Goal: Information Seeking & Learning: Compare options

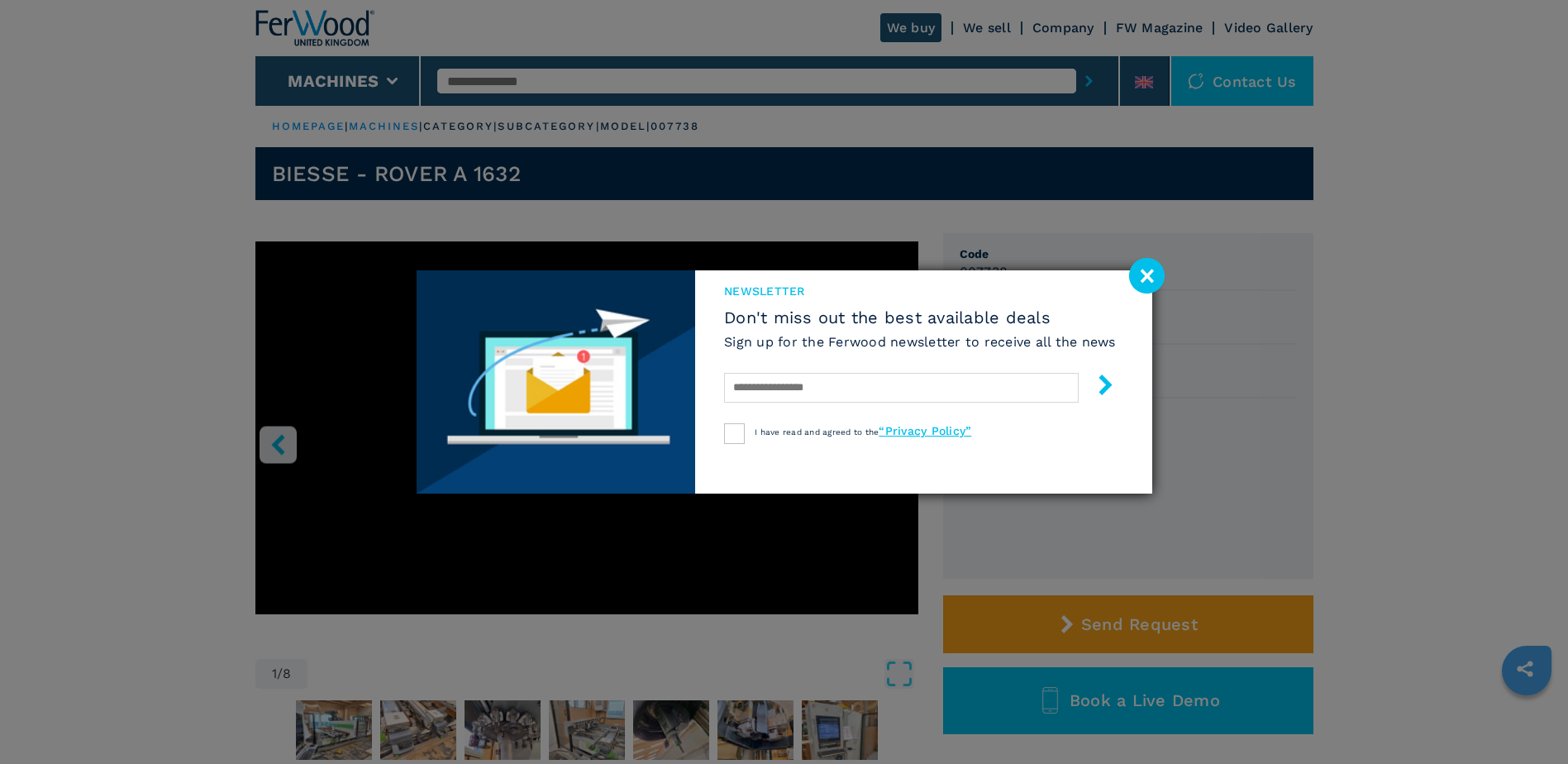
click at [1150, 273] on image at bounding box center [1147, 275] width 36 height 36
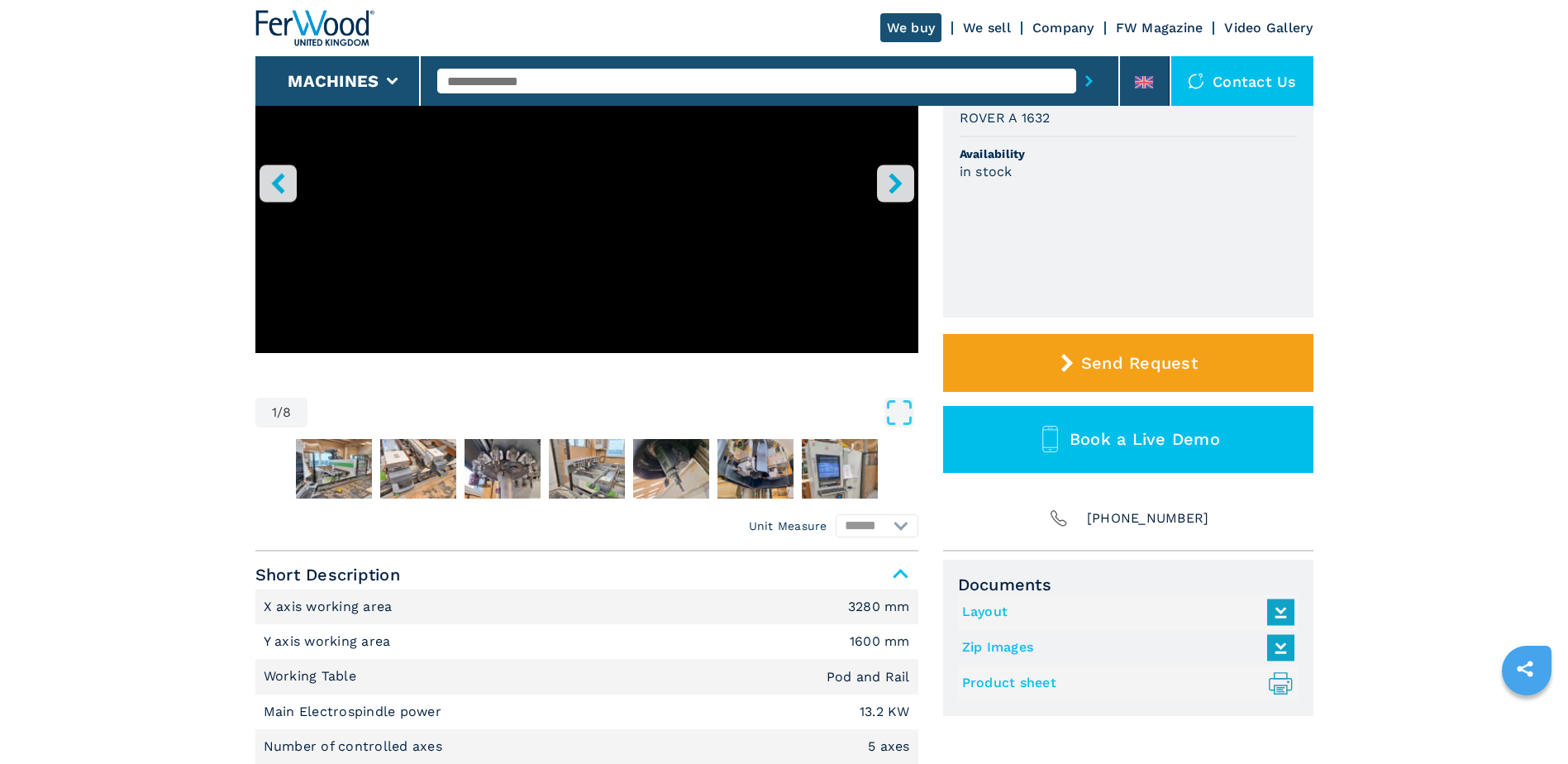
scroll to position [310, 0]
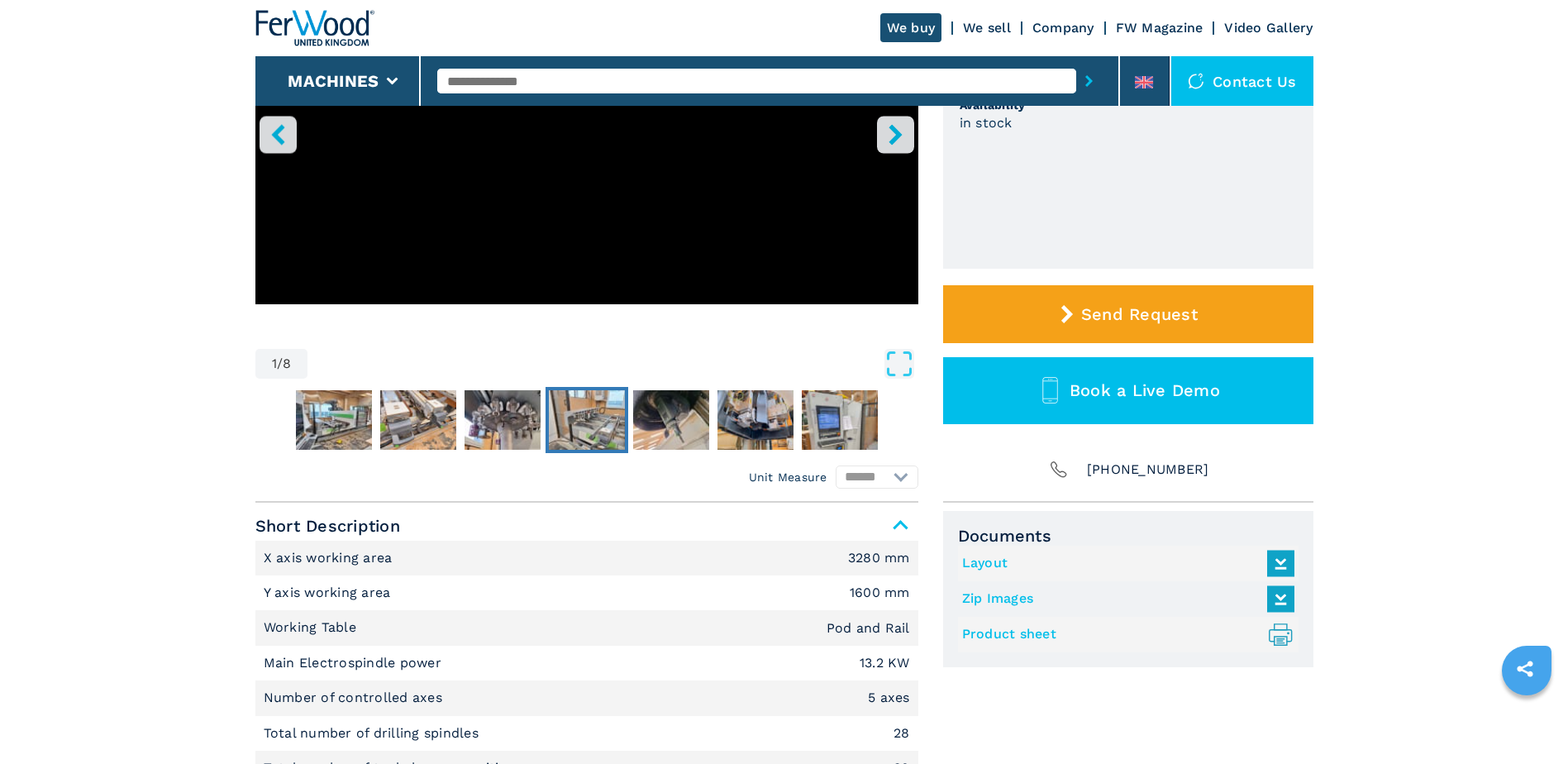
click at [609, 436] on img "Go to Slide 5" at bounding box center [587, 419] width 76 height 59
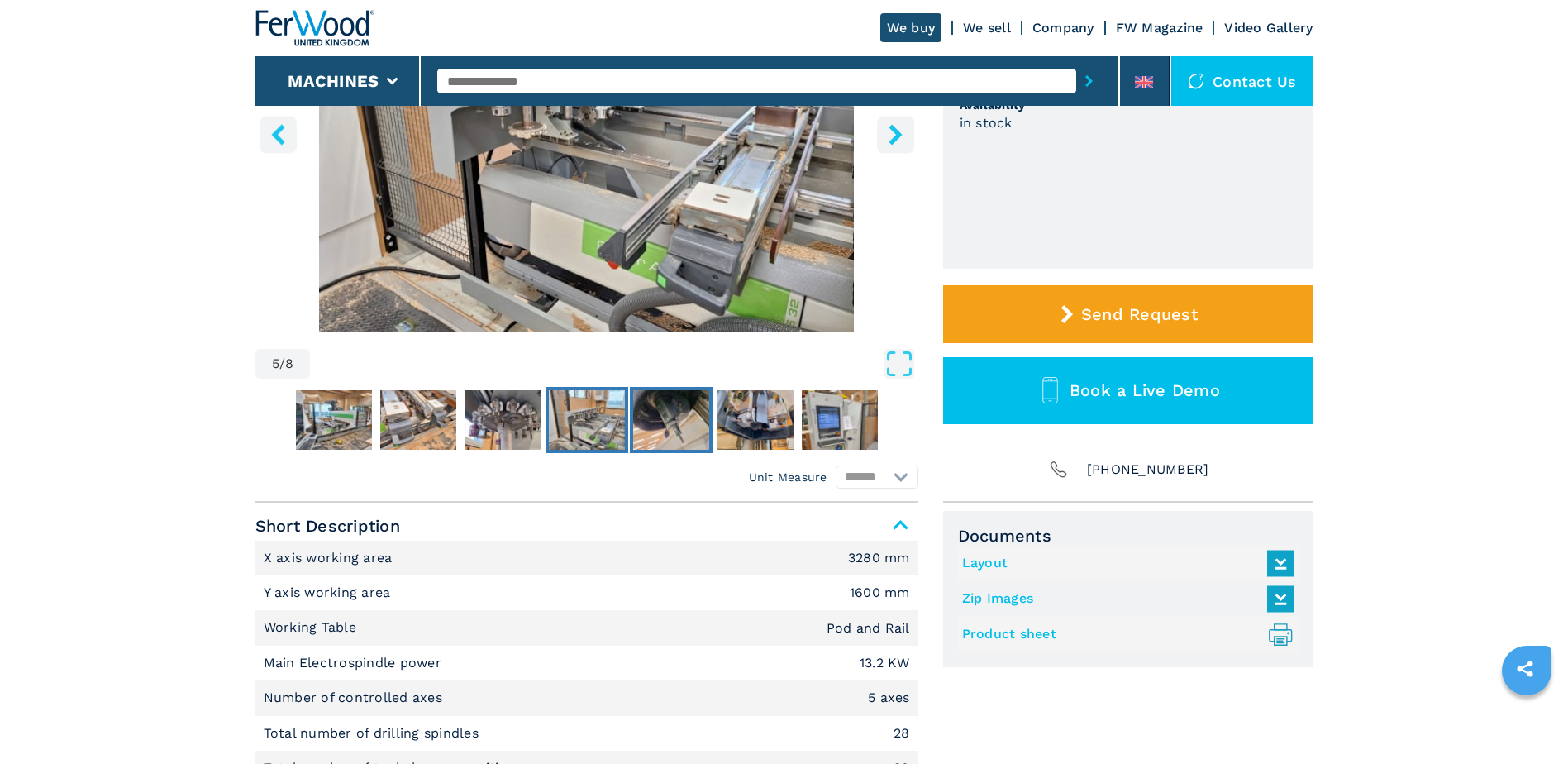
click at [638, 430] on img "Go to Slide 6" at bounding box center [671, 419] width 76 height 59
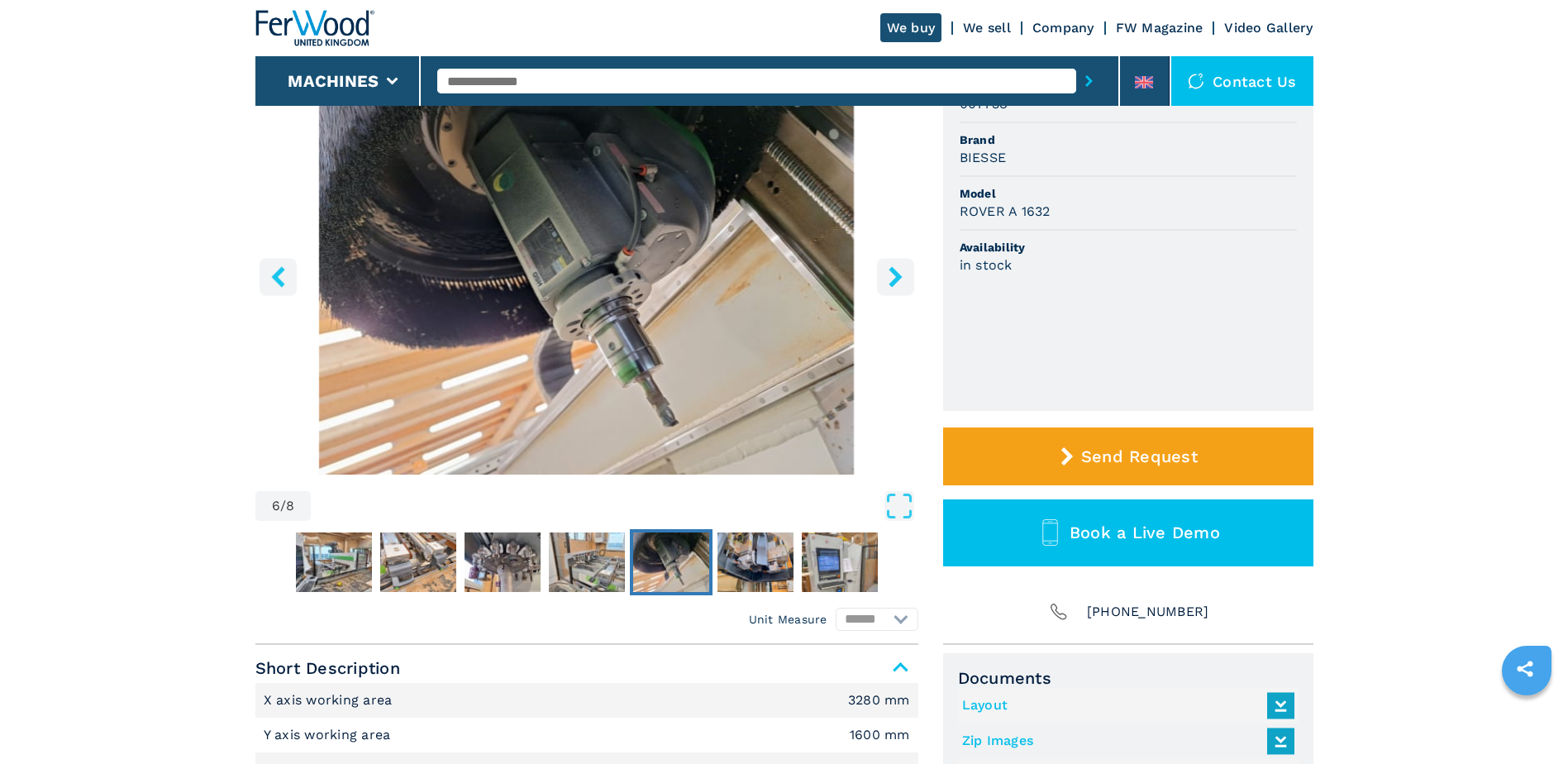
scroll to position [82, 0]
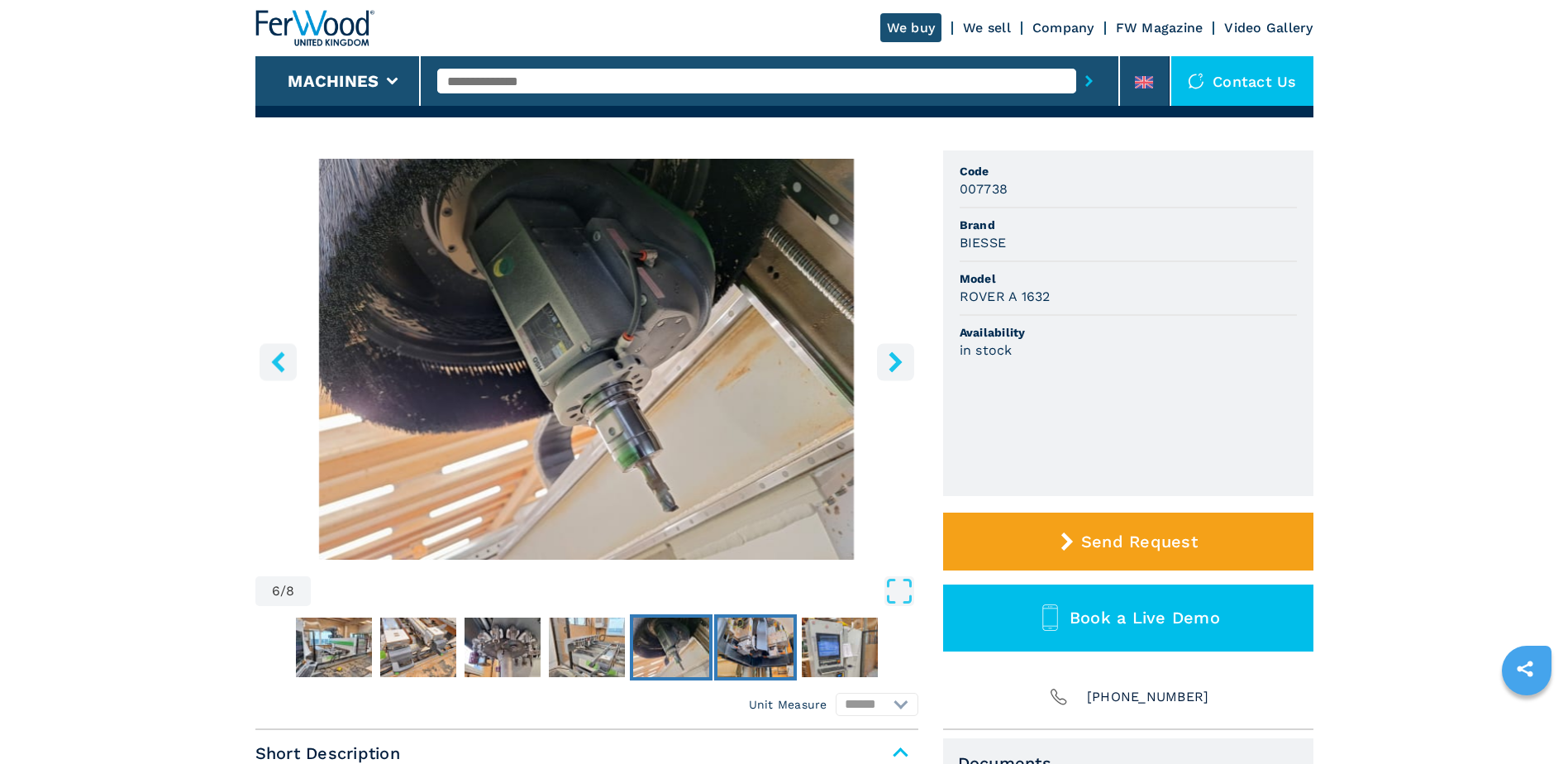
click at [758, 642] on img "Go to Slide 7" at bounding box center [755, 647] width 76 height 59
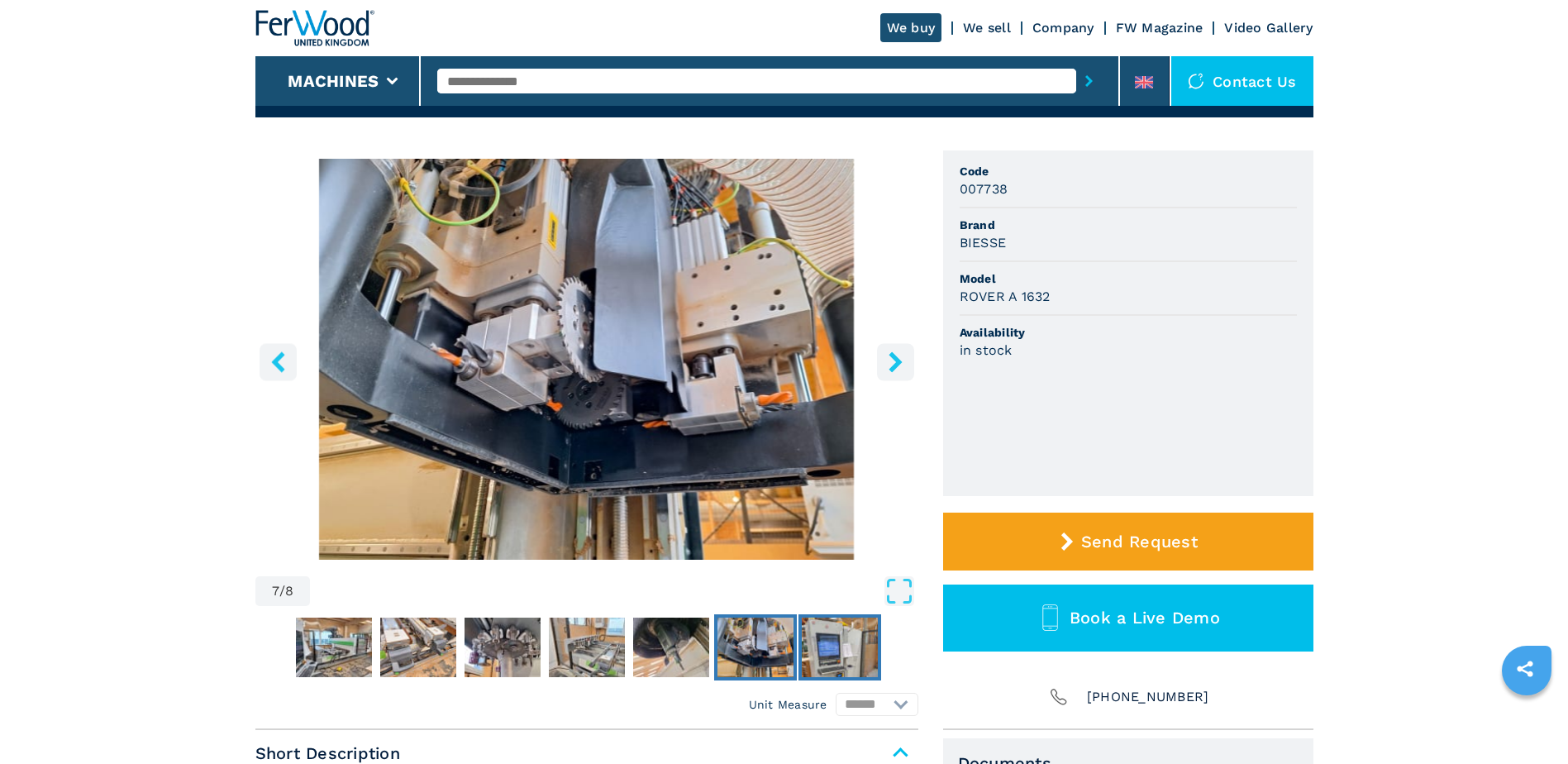
click at [839, 657] on img "Go to Slide 8" at bounding box center [840, 647] width 76 height 59
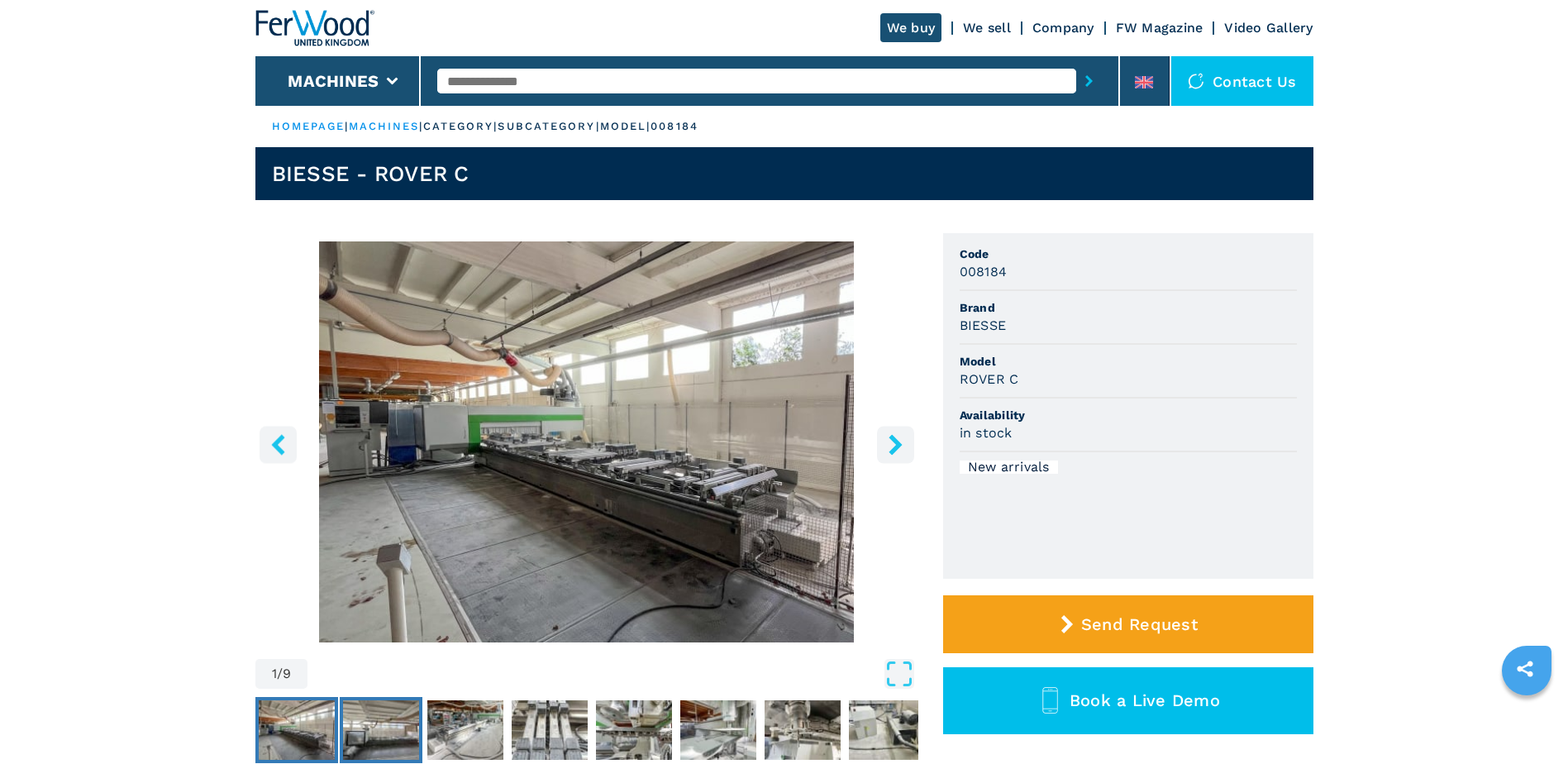
click at [367, 731] on img "Go to Slide 2" at bounding box center [380, 729] width 76 height 59
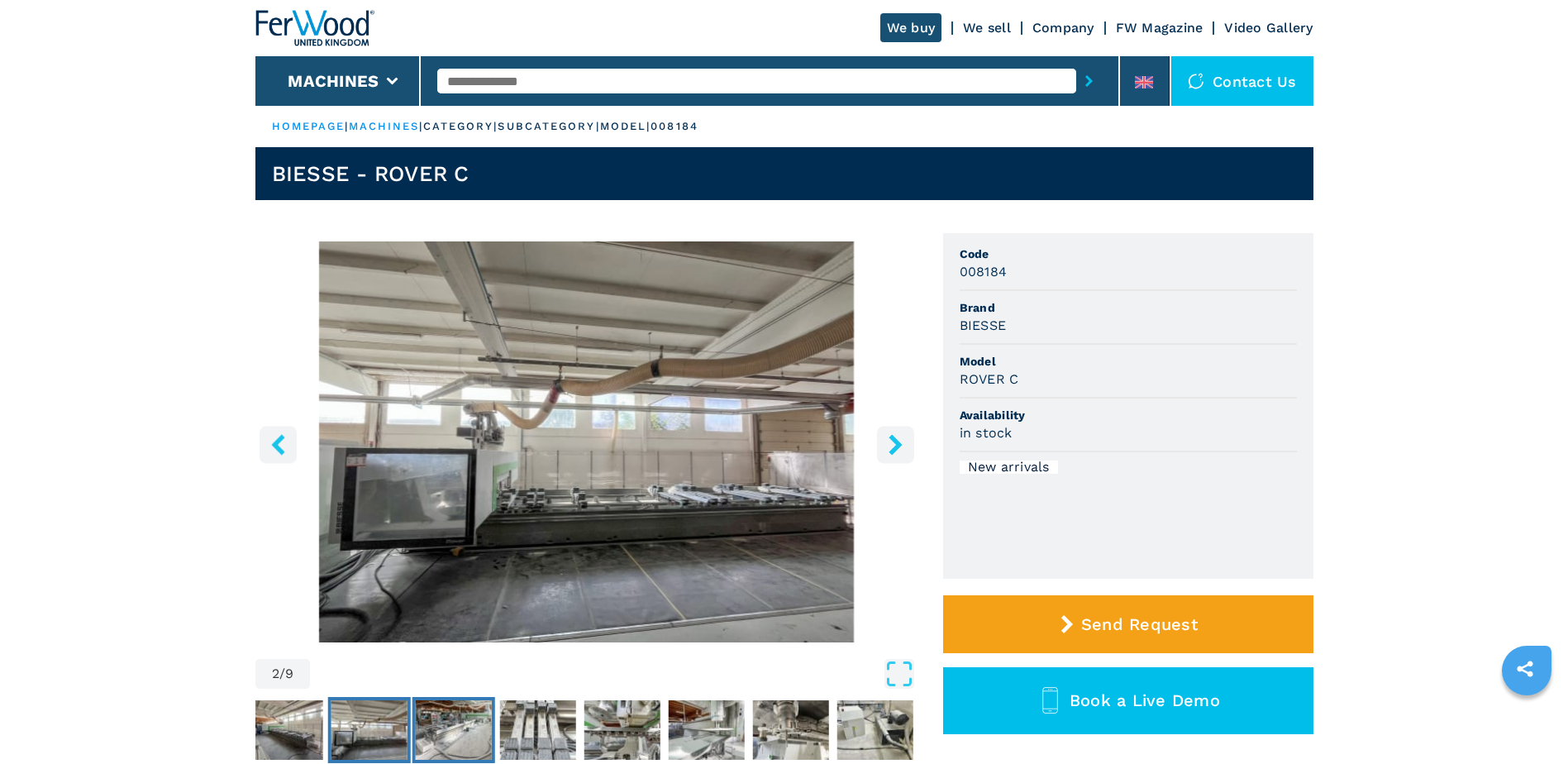
click at [470, 734] on img "Go to Slide 3" at bounding box center [452, 729] width 76 height 59
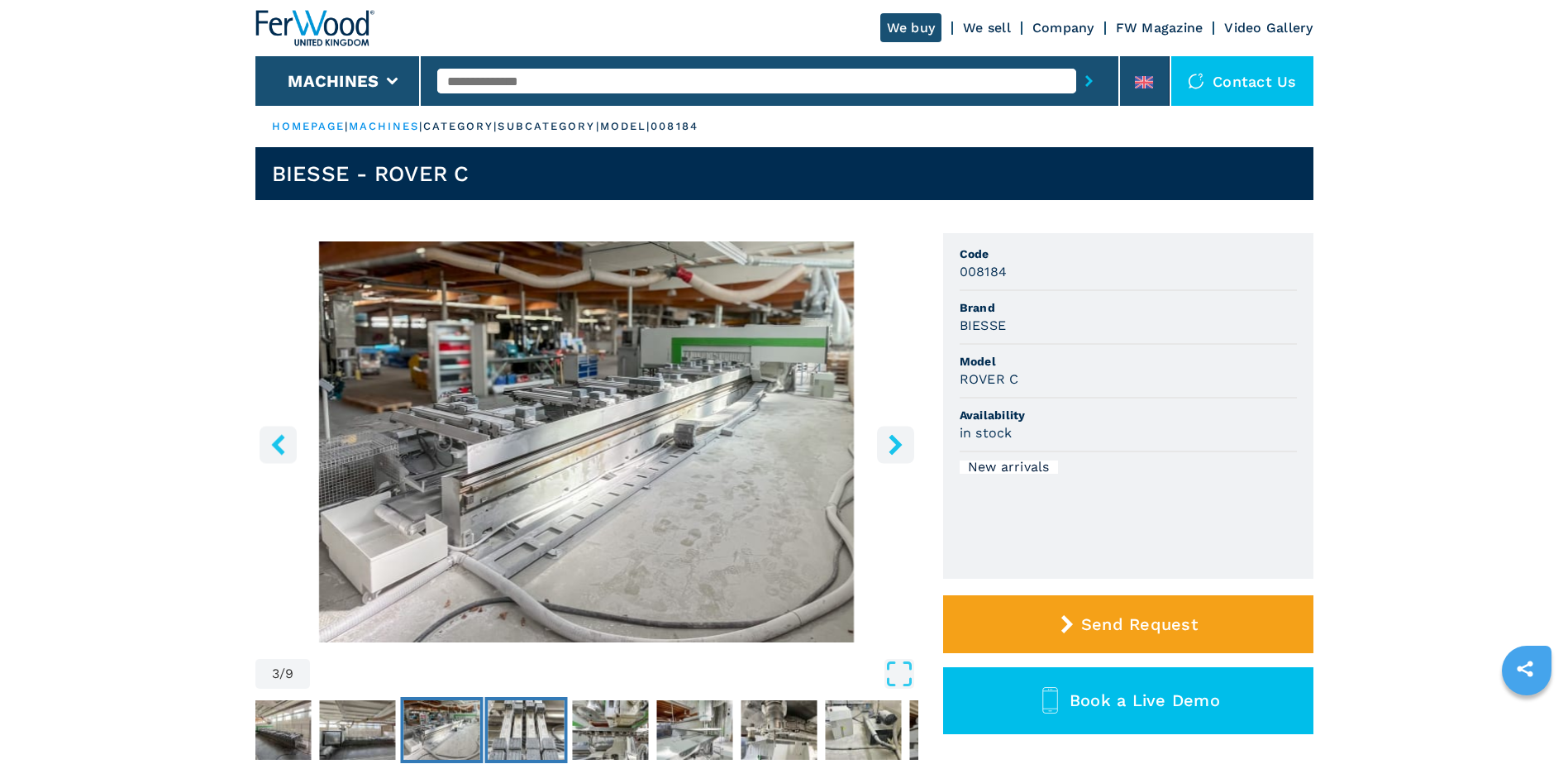
click at [520, 735] on img "Go to Slide 4" at bounding box center [525, 729] width 76 height 59
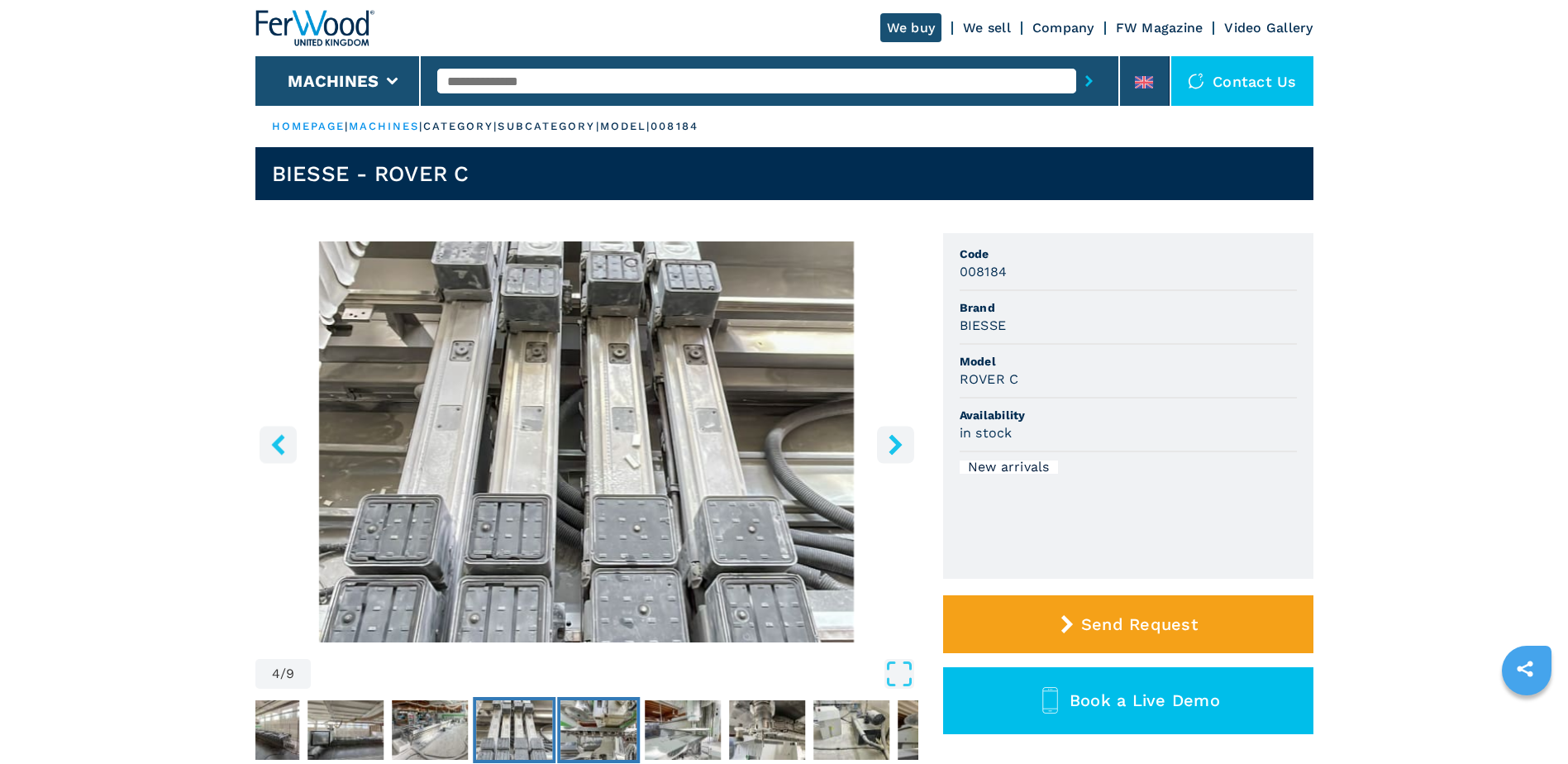
click at [601, 748] on img "Go to Slide 5" at bounding box center [598, 729] width 76 height 59
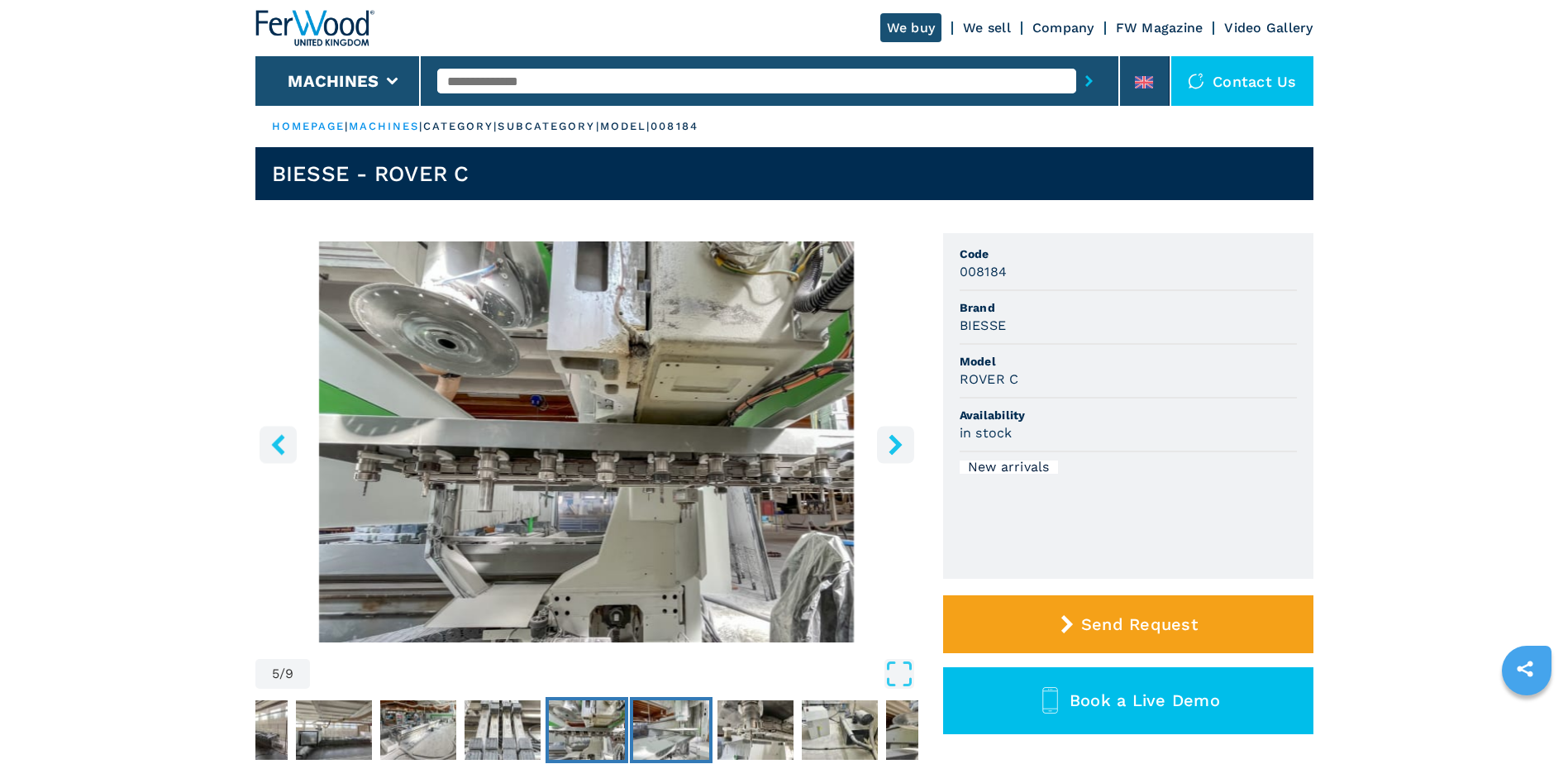
click at [658, 744] on img "Go to Slide 6" at bounding box center [671, 729] width 76 height 59
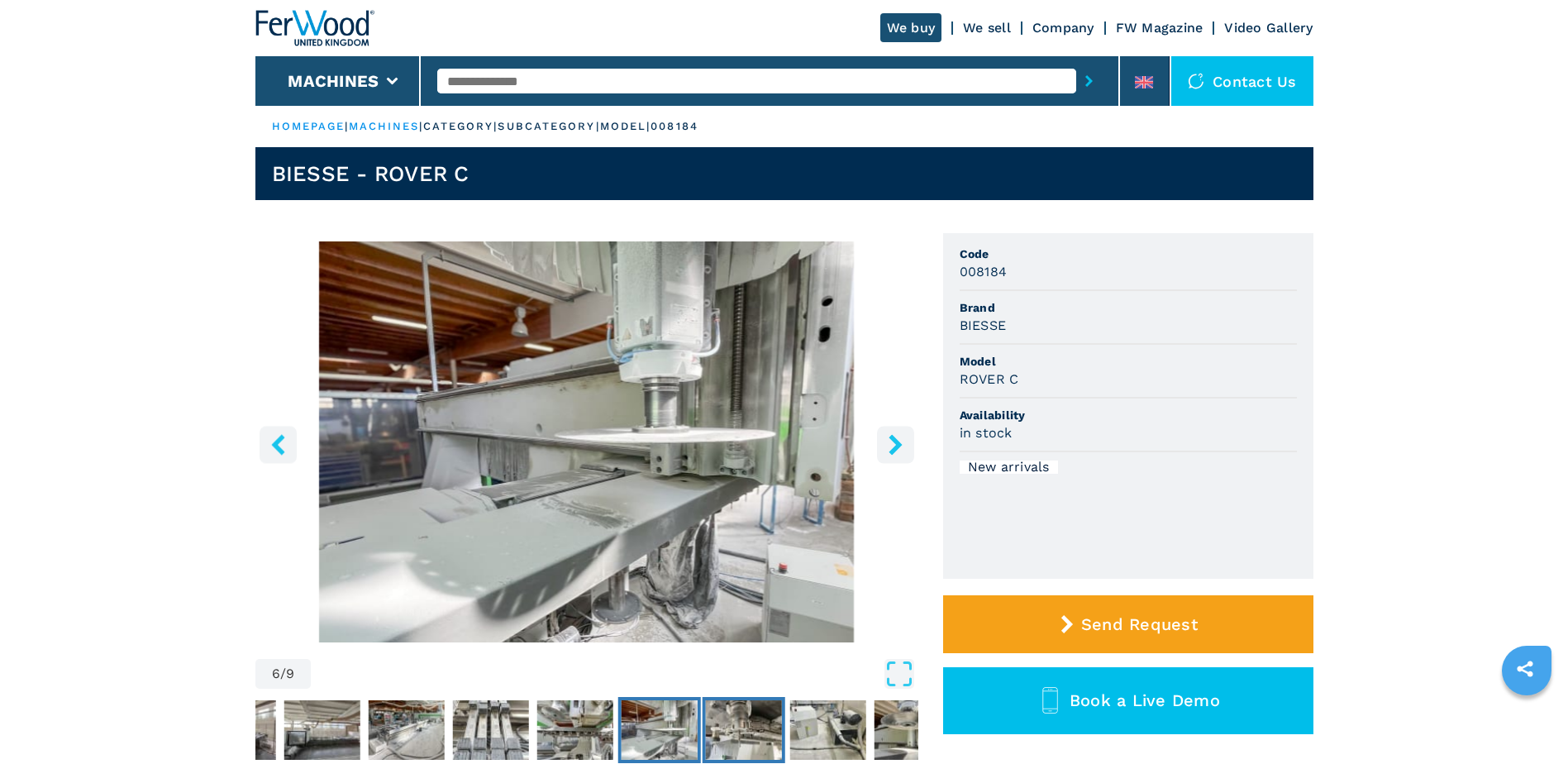
click at [742, 736] on img "Go to Slide 7" at bounding box center [743, 729] width 76 height 59
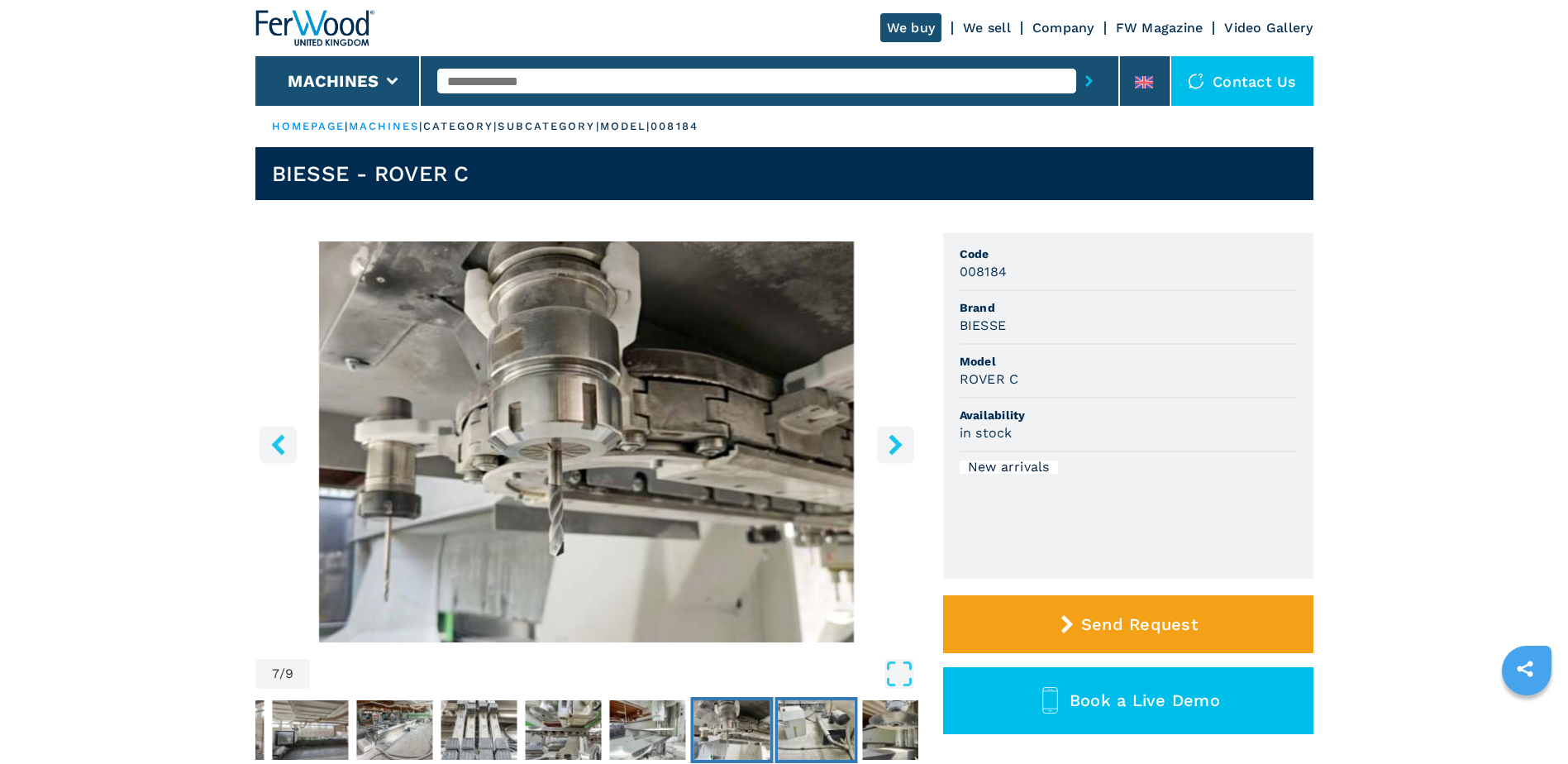
click at [809, 734] on img "Go to Slide 8" at bounding box center [815, 729] width 76 height 59
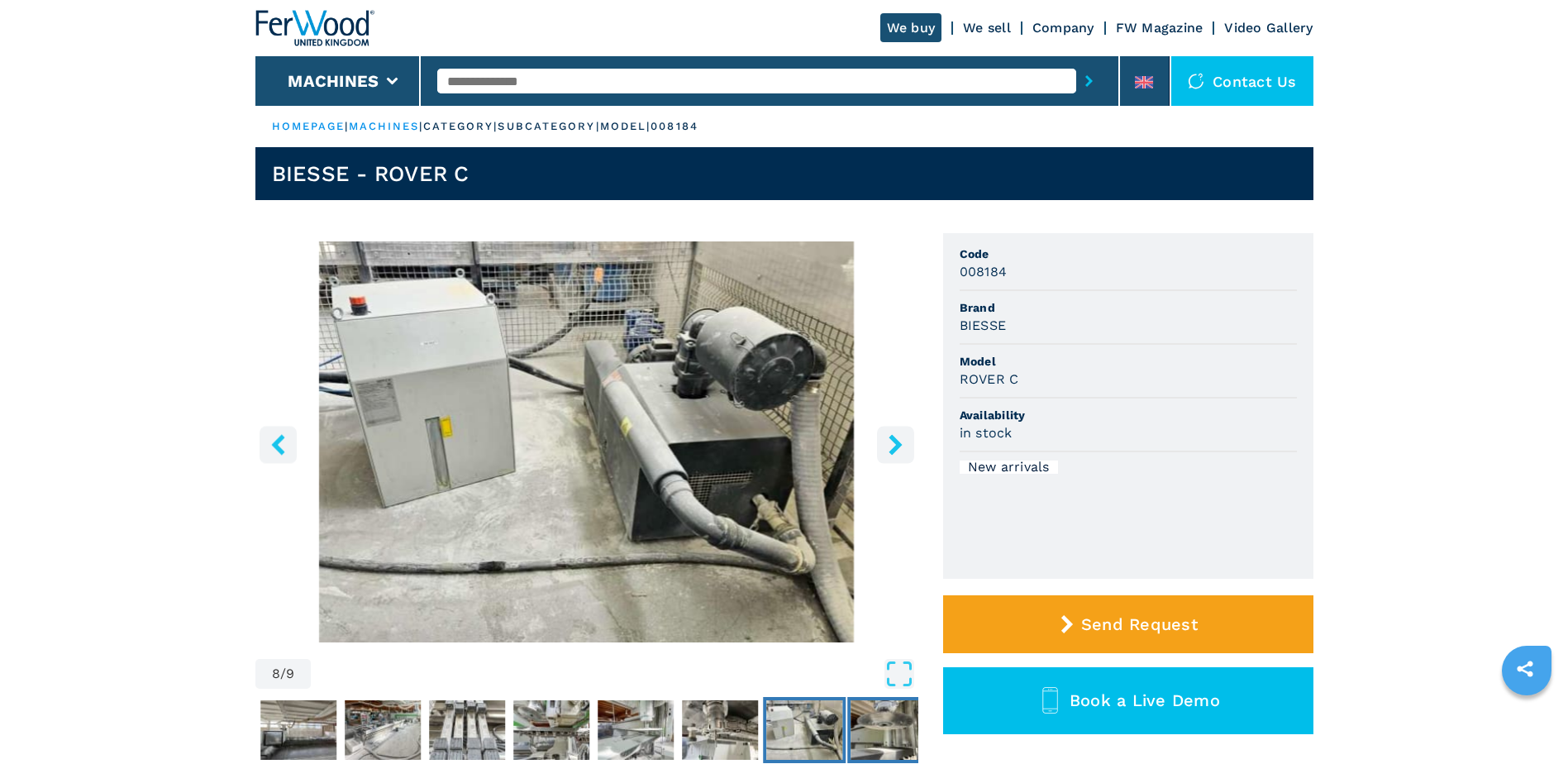
click at [860, 732] on img "Go to Slide 9" at bounding box center [888, 729] width 76 height 59
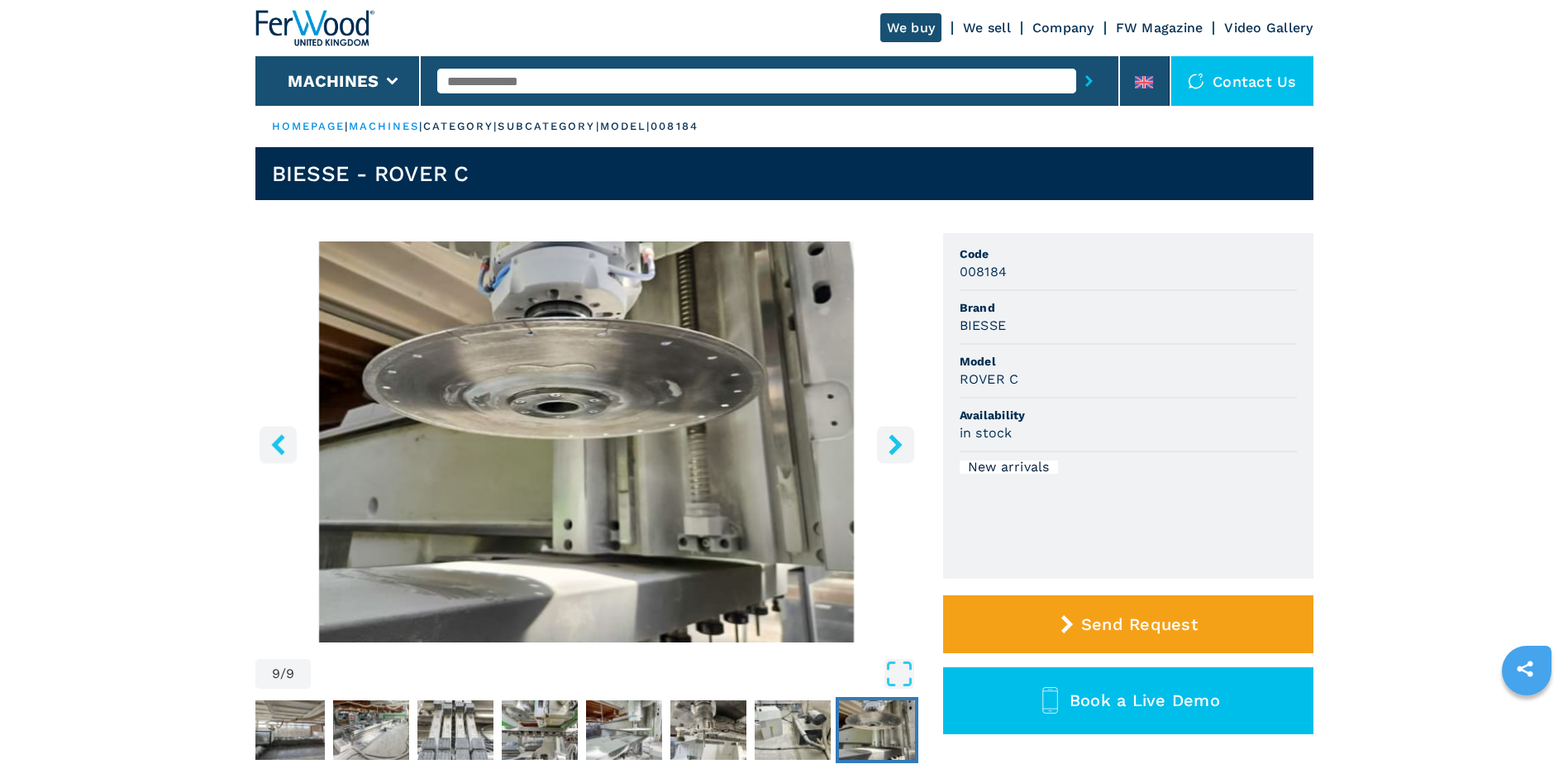
click at [898, 447] on icon "right-button" at bounding box center [895, 444] width 13 height 21
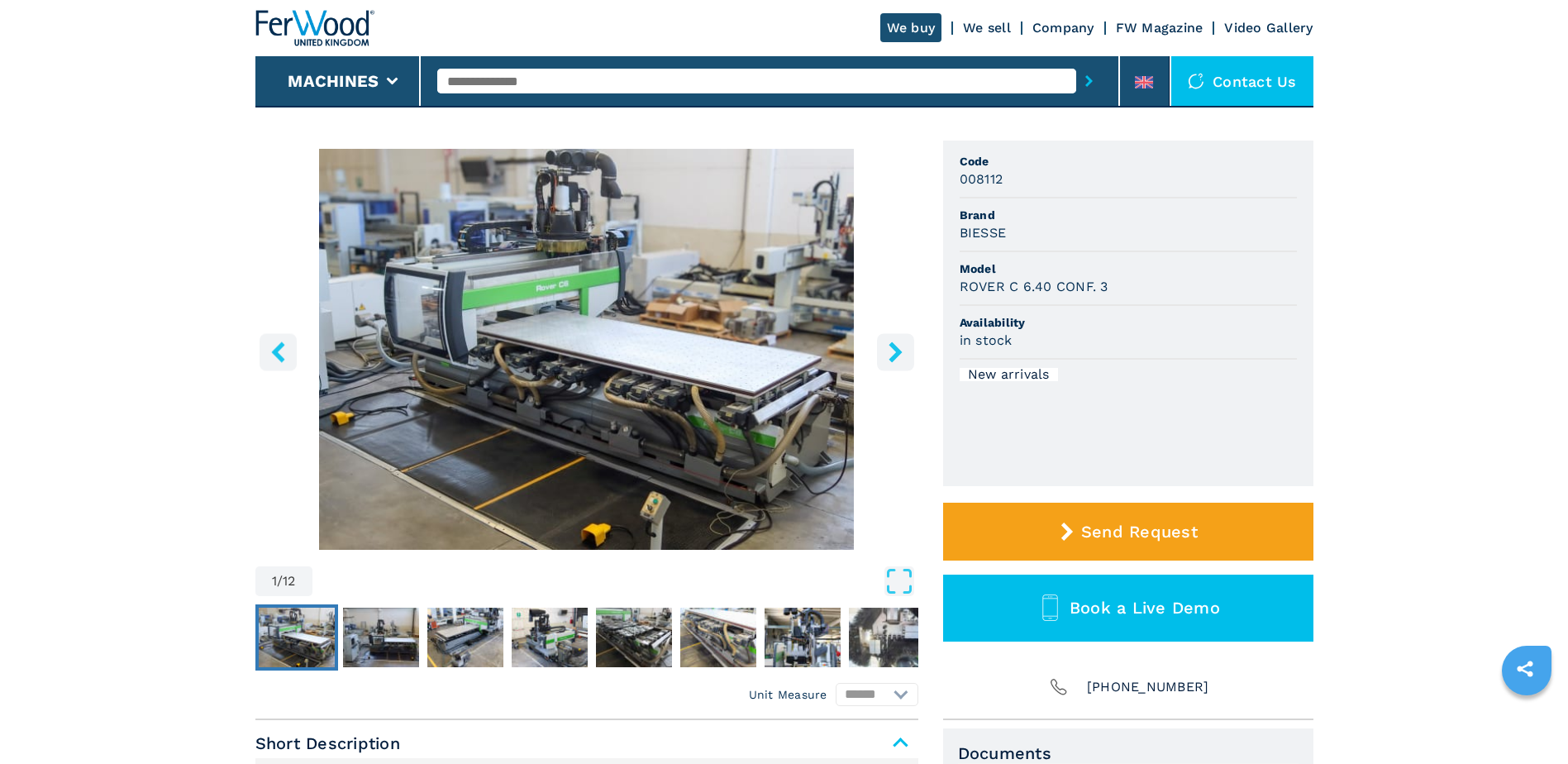
scroll to position [103, 0]
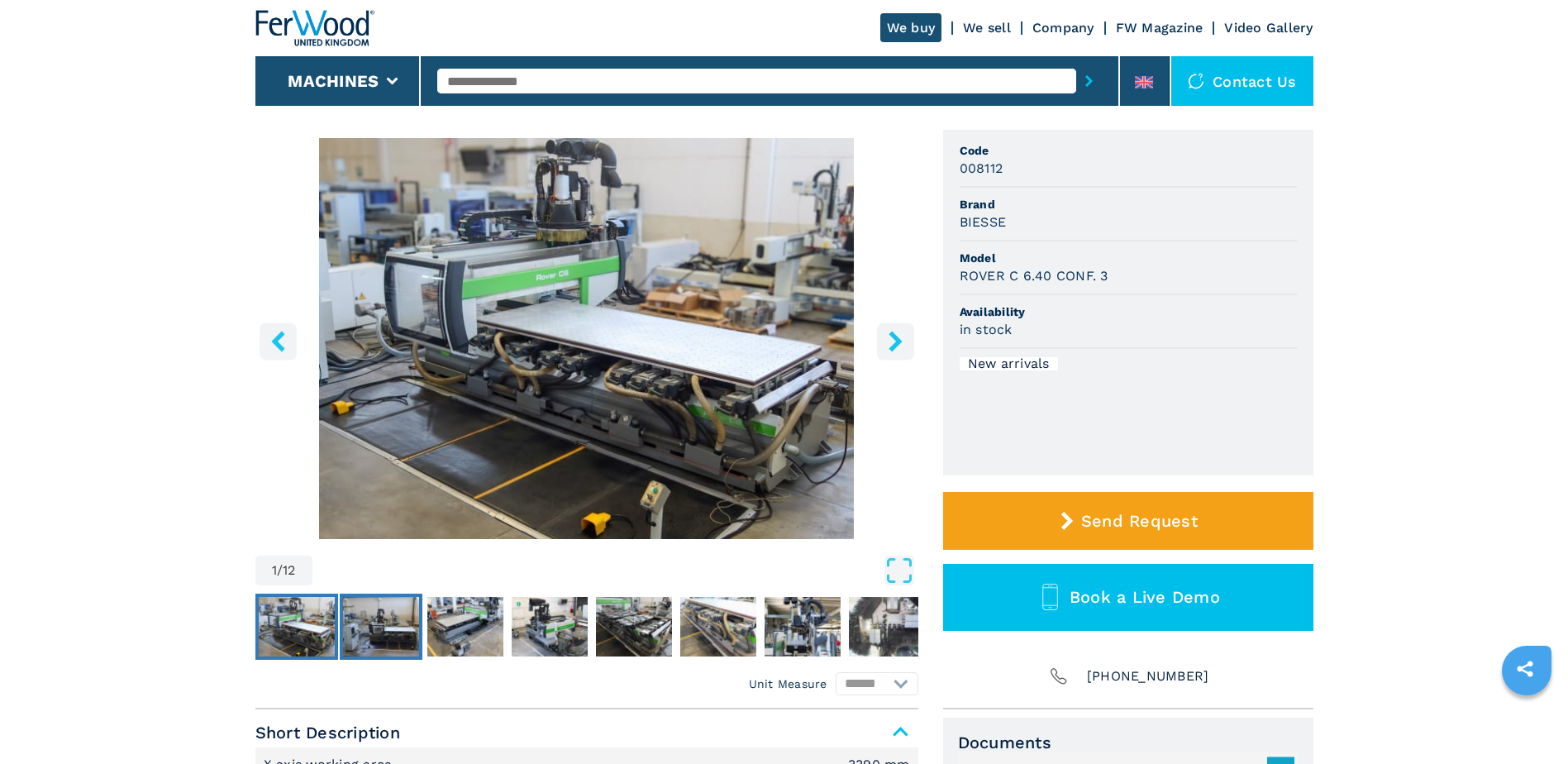
click at [381, 626] on img "Go to Slide 2" at bounding box center [380, 626] width 76 height 59
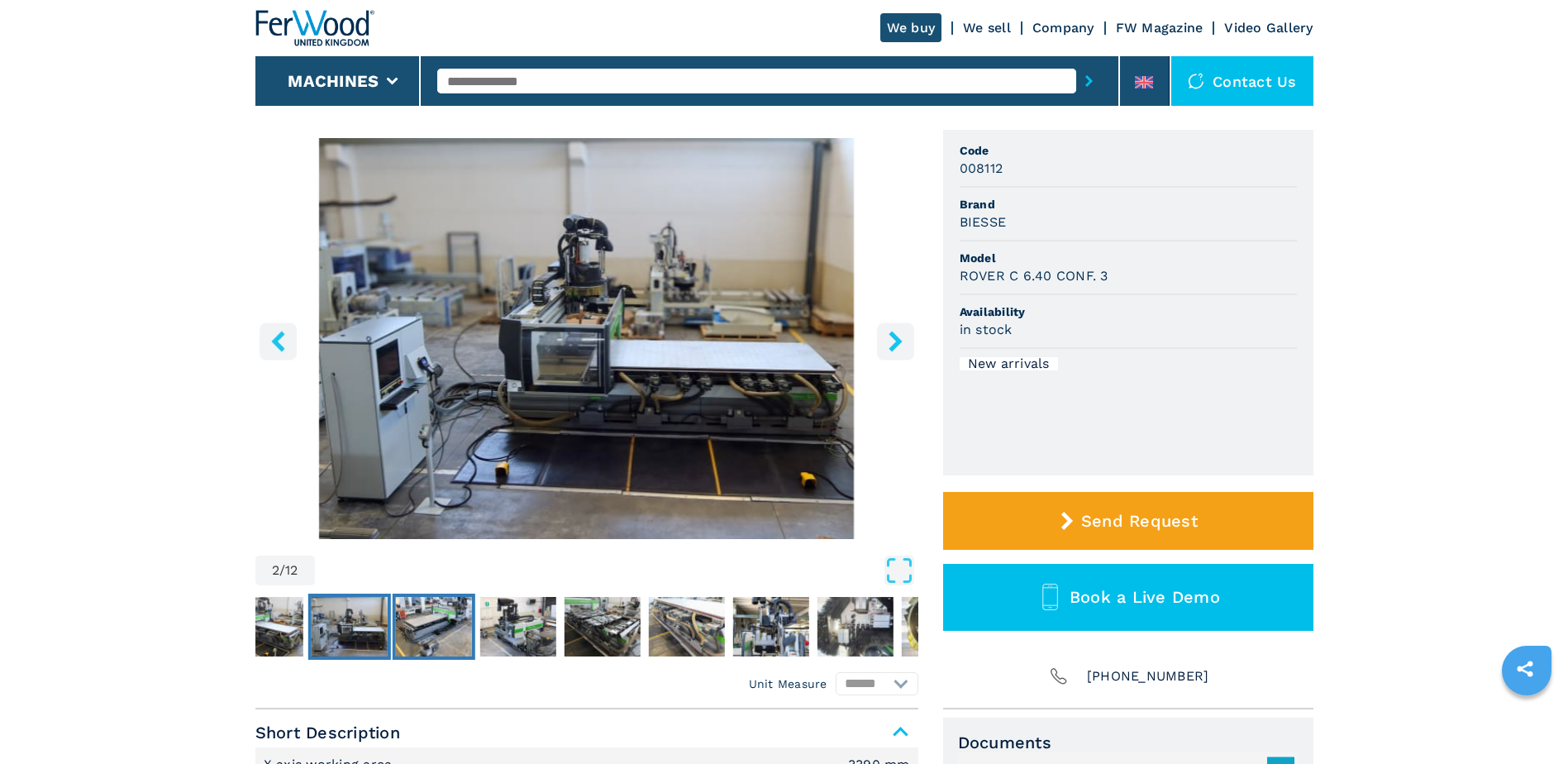
click at [465, 621] on img "Go to Slide 3" at bounding box center [432, 626] width 76 height 59
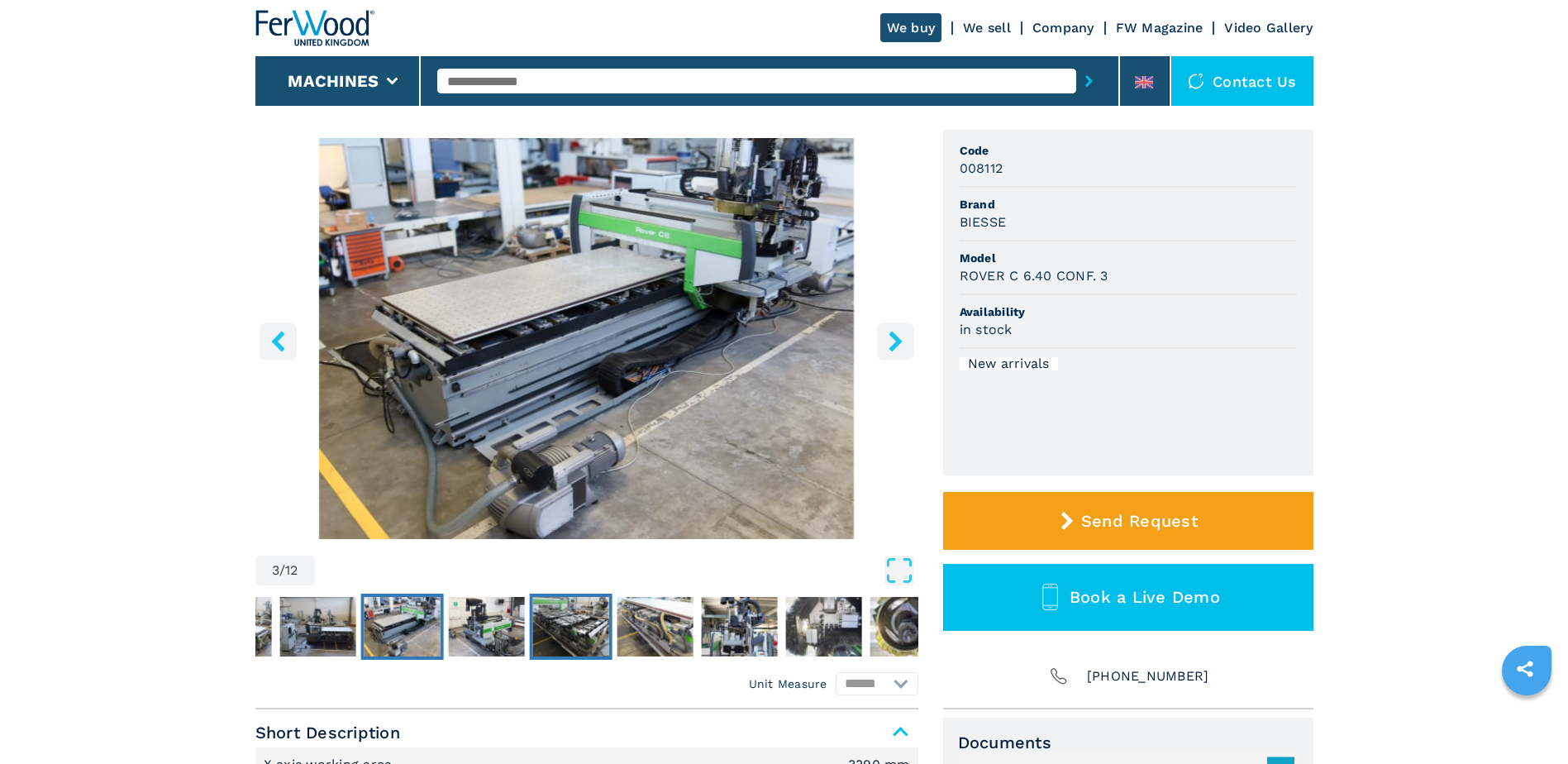
click at [529, 622] on button "Go to Slide 5" at bounding box center [570, 627] width 82 height 66
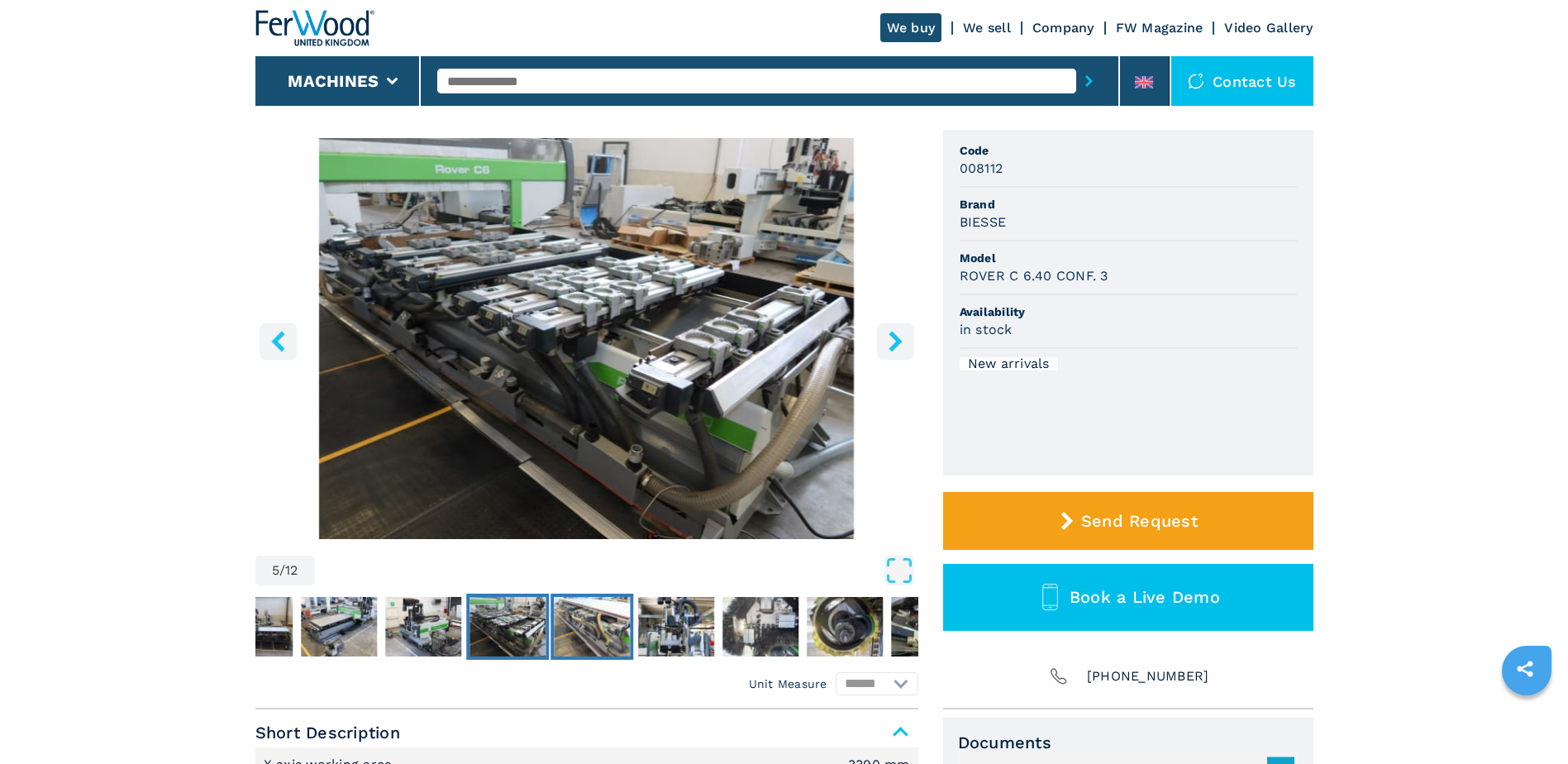
drag, startPoint x: 590, startPoint y: 629, endPoint x: 606, endPoint y: 630, distance: 16.0
click at [591, 630] on img "Go to Slide 6" at bounding box center [591, 626] width 76 height 59
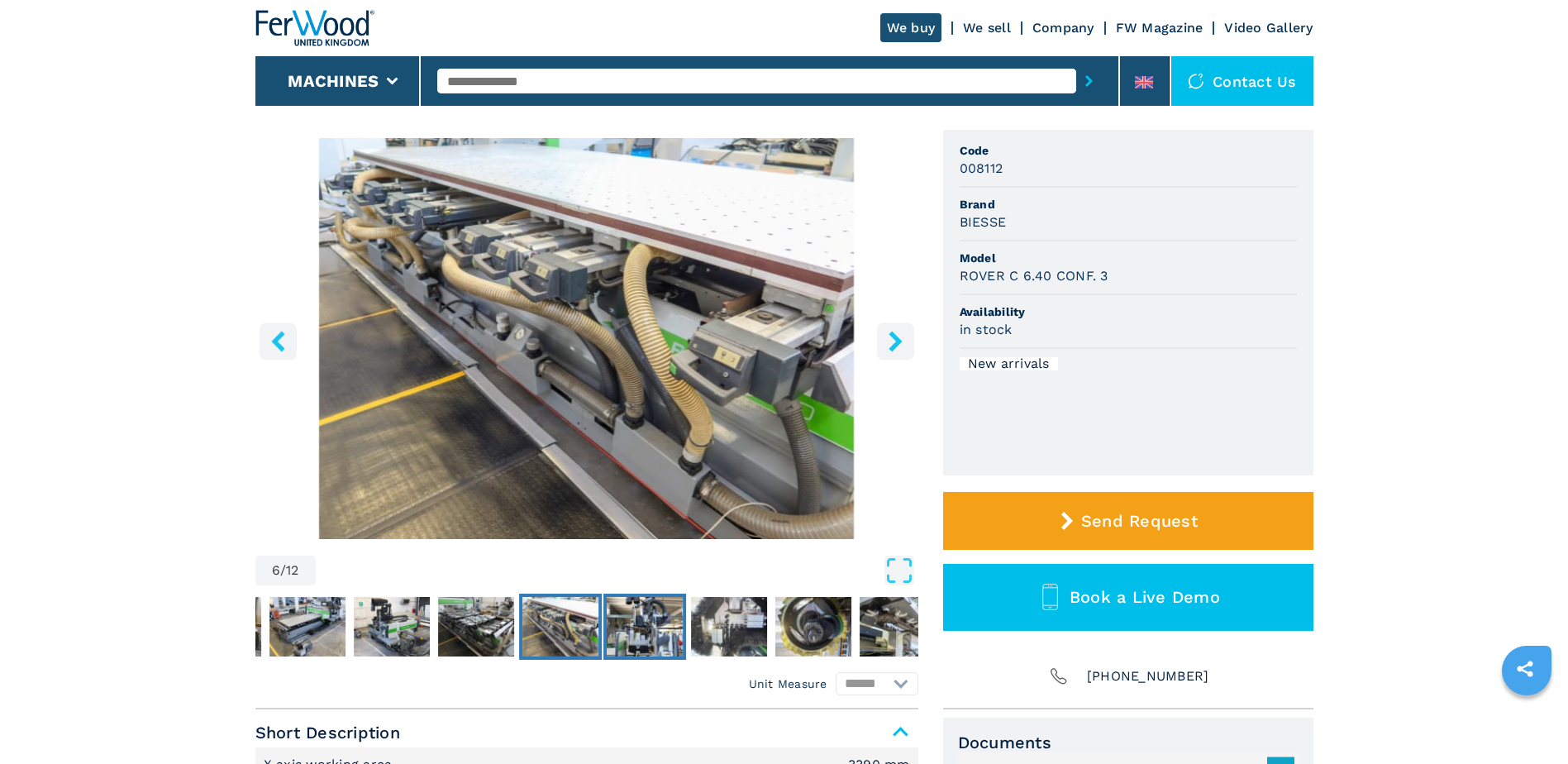
click at [645, 631] on img "Go to Slide 7" at bounding box center [644, 626] width 76 height 59
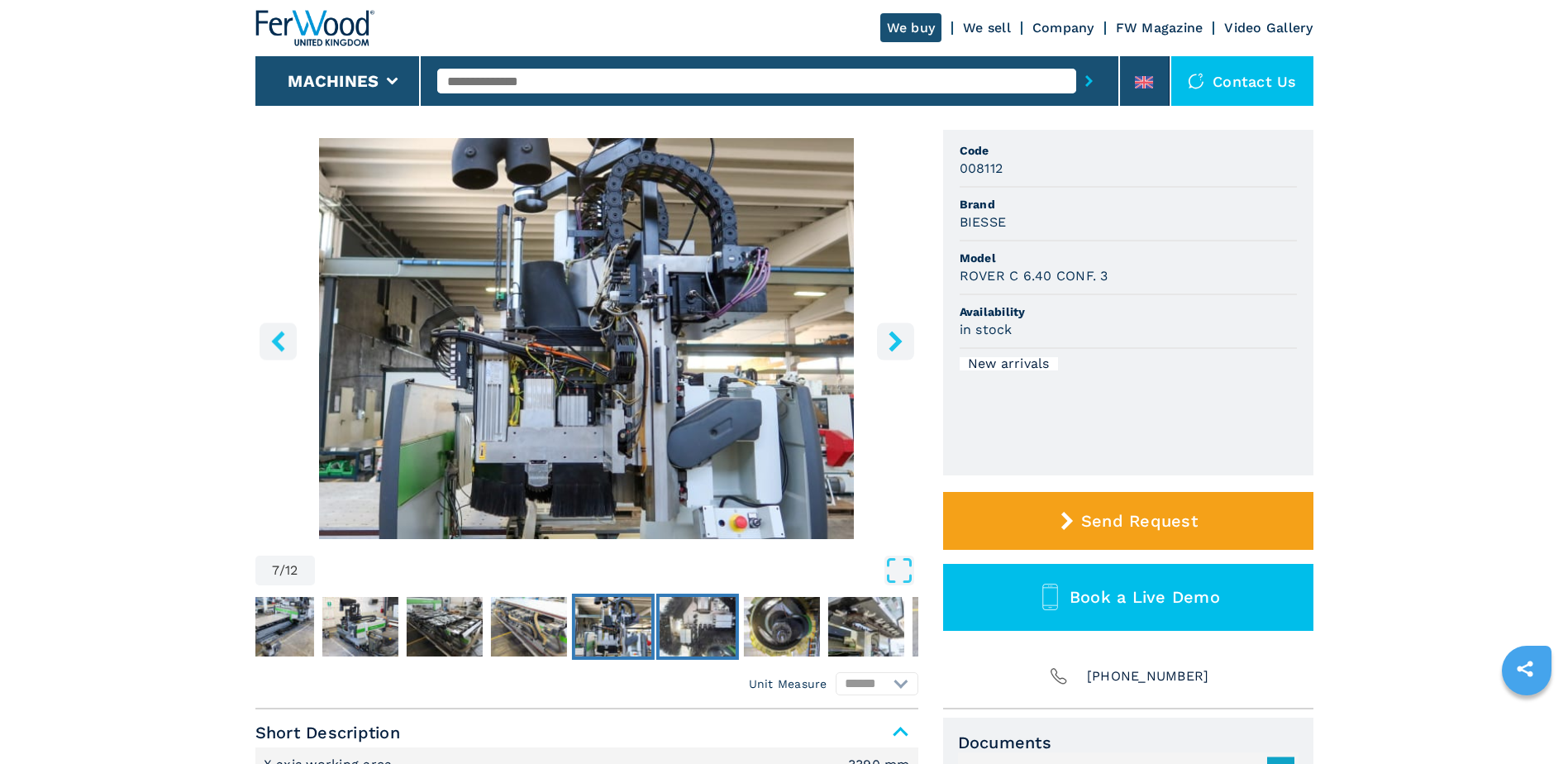
click at [692, 622] on img "Go to Slide 8" at bounding box center [696, 626] width 76 height 59
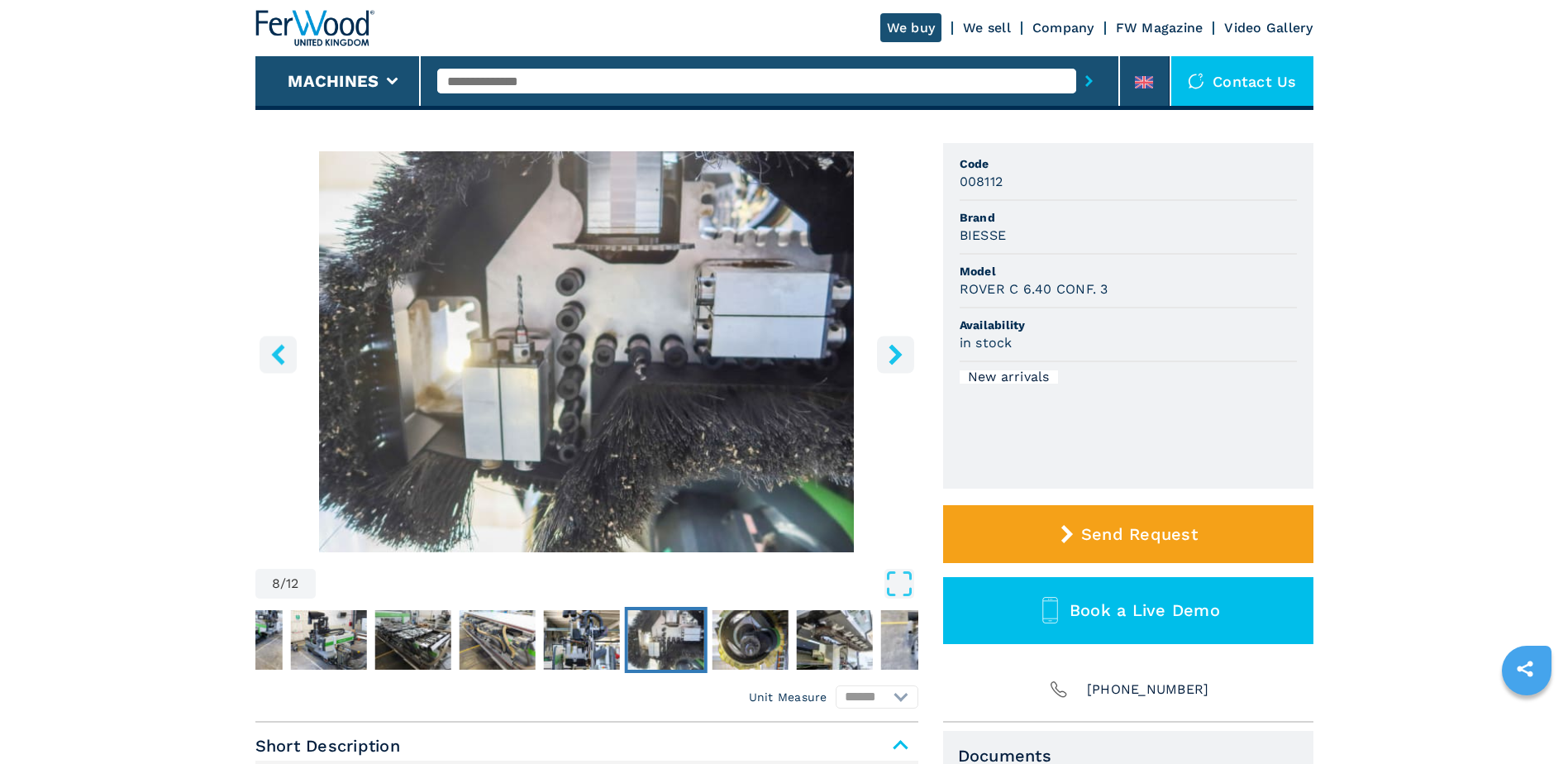
scroll to position [82, 0]
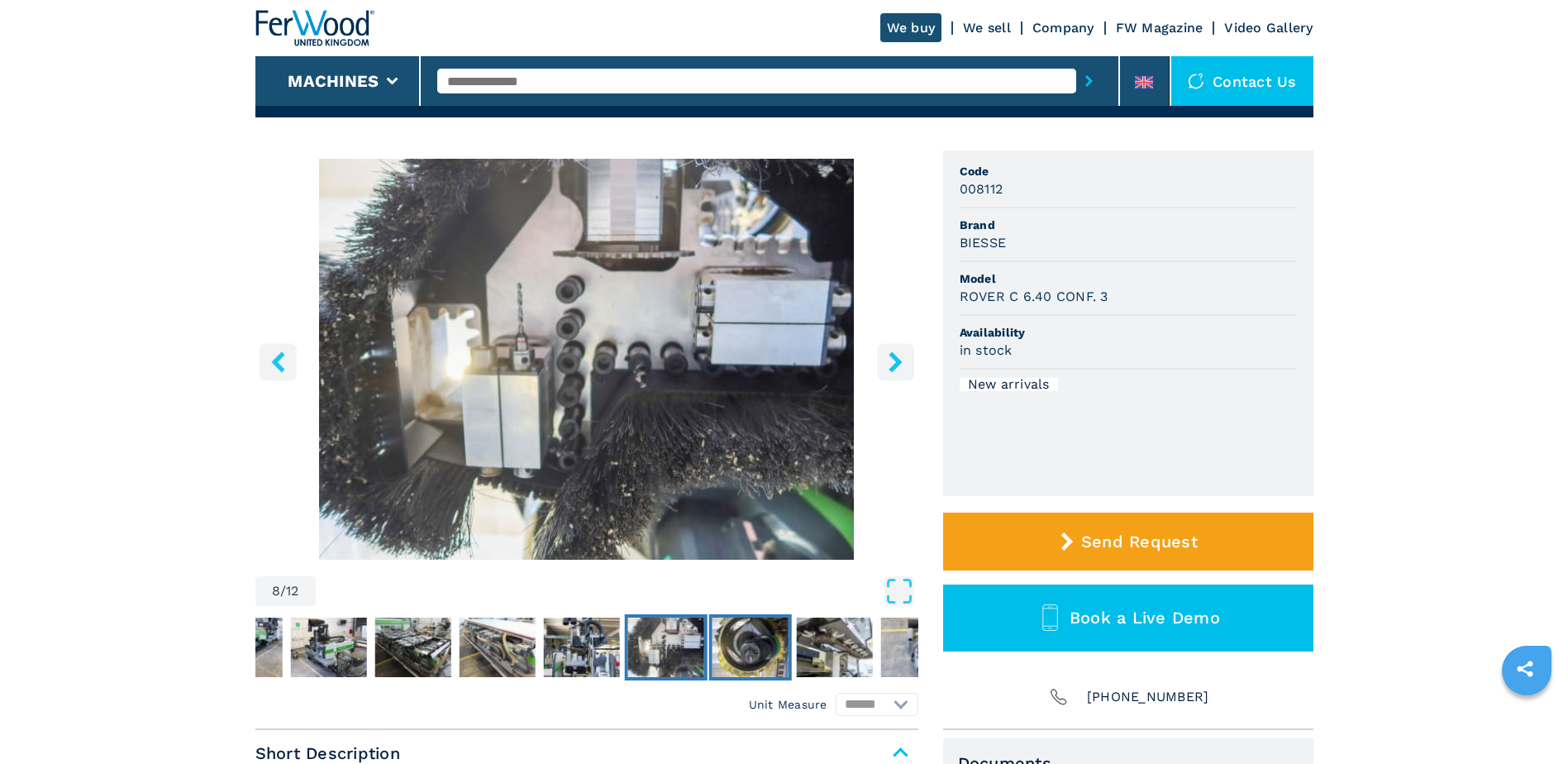
click at [759, 658] on img "Go to Slide 9" at bounding box center [749, 647] width 76 height 59
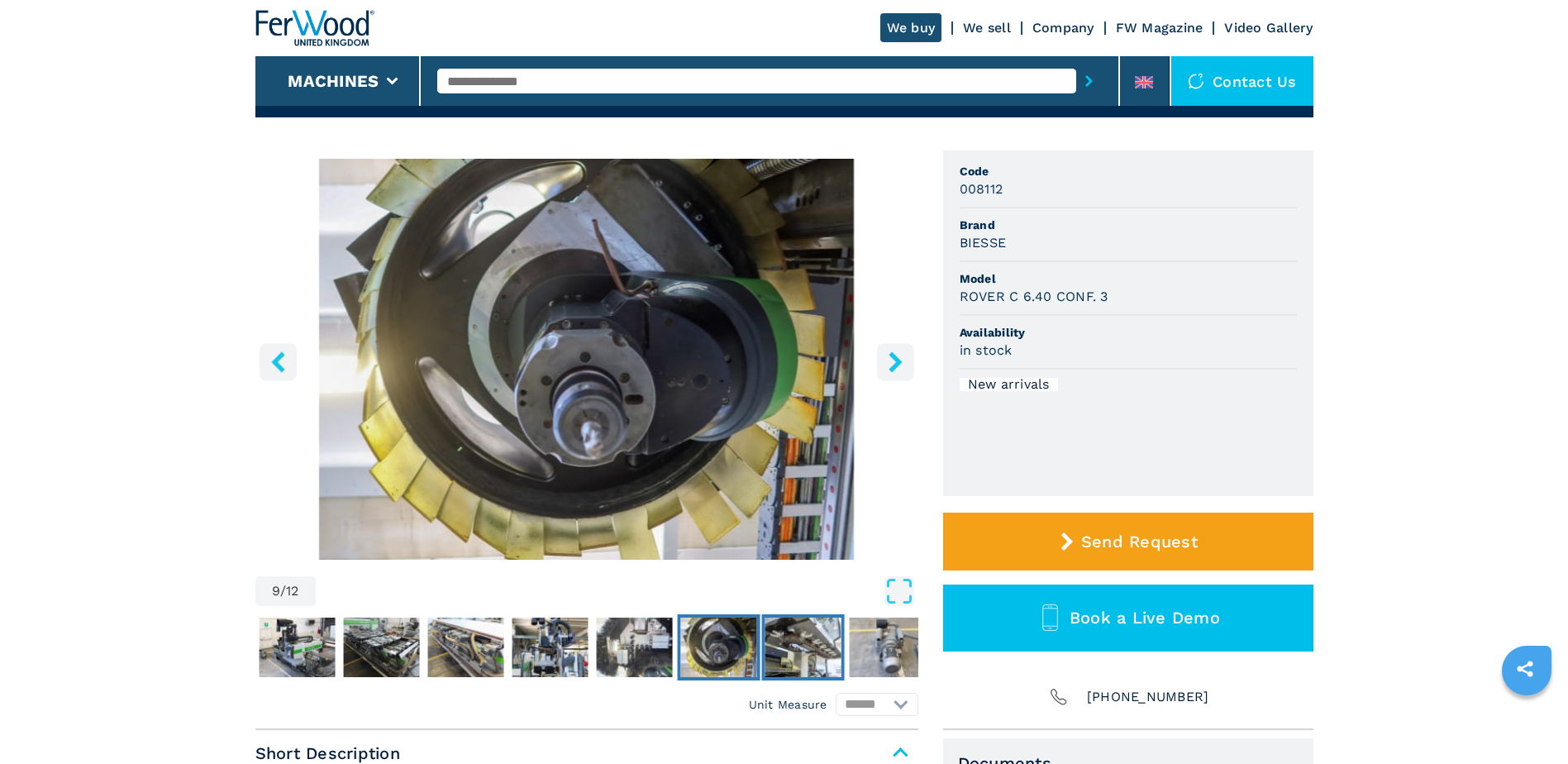
click at [803, 658] on img "Go to Slide 10" at bounding box center [802, 647] width 76 height 59
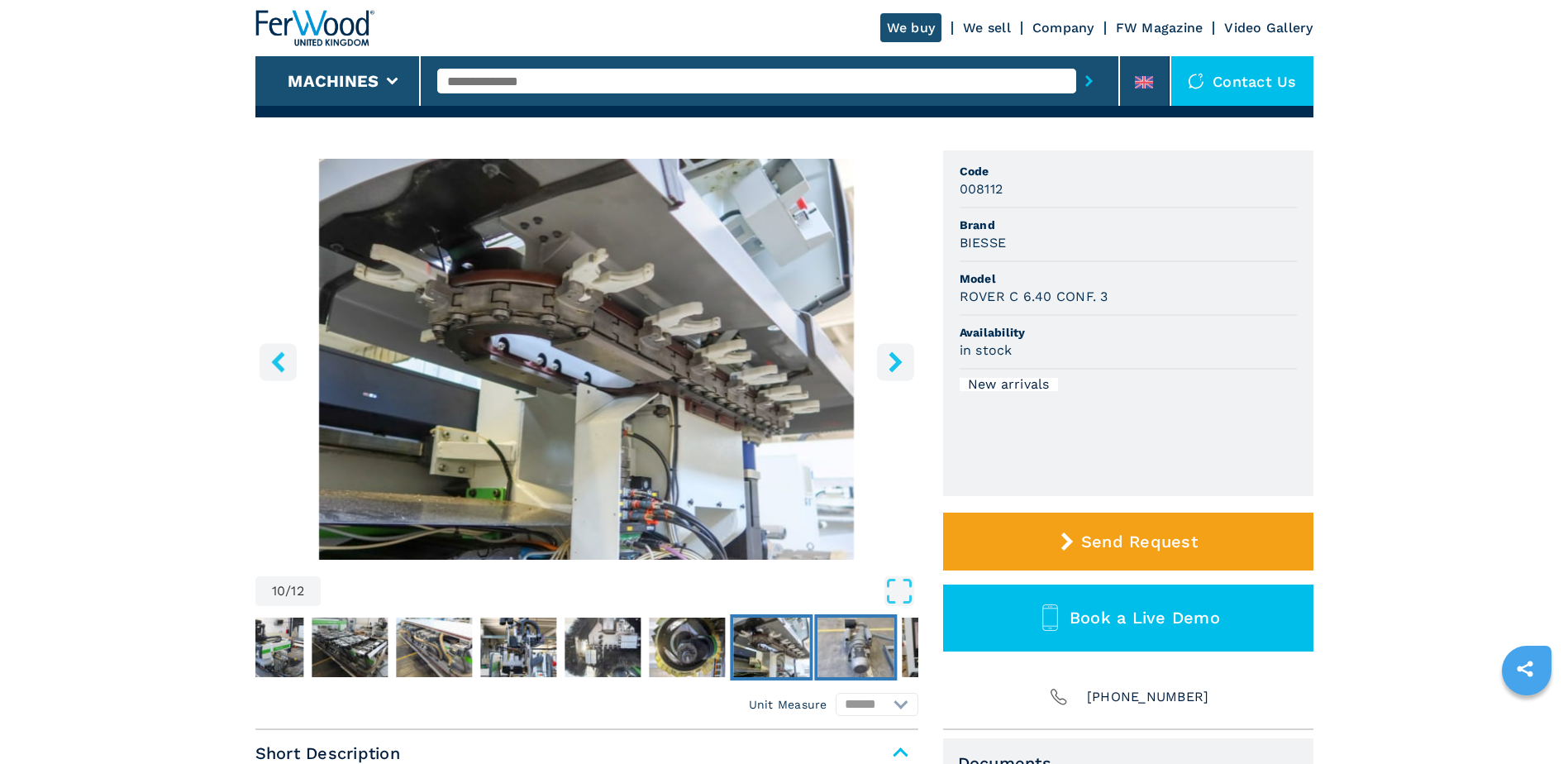
click at [888, 666] on img "Go to Slide 11" at bounding box center [855, 647] width 76 height 59
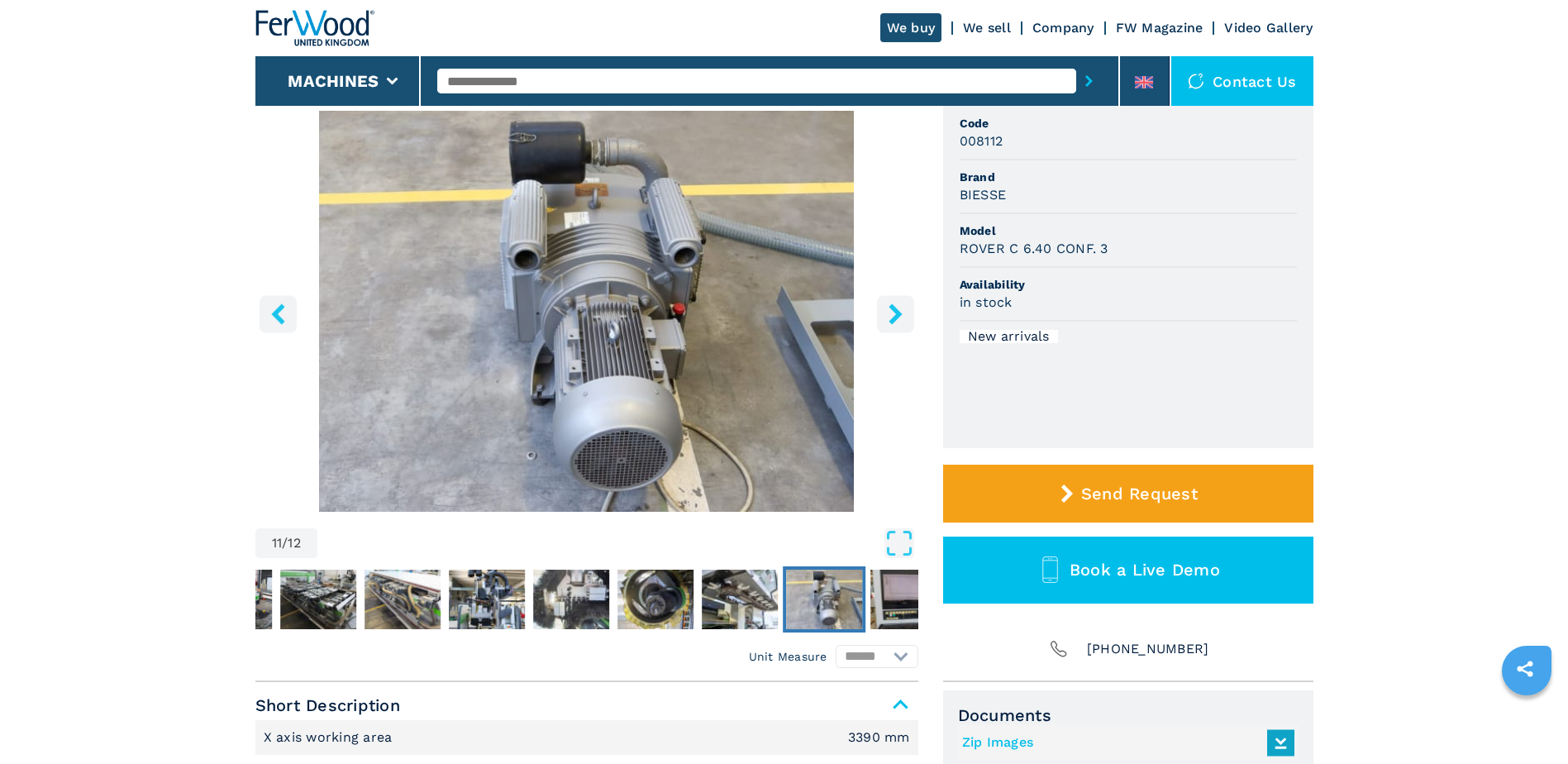
scroll to position [269, 0]
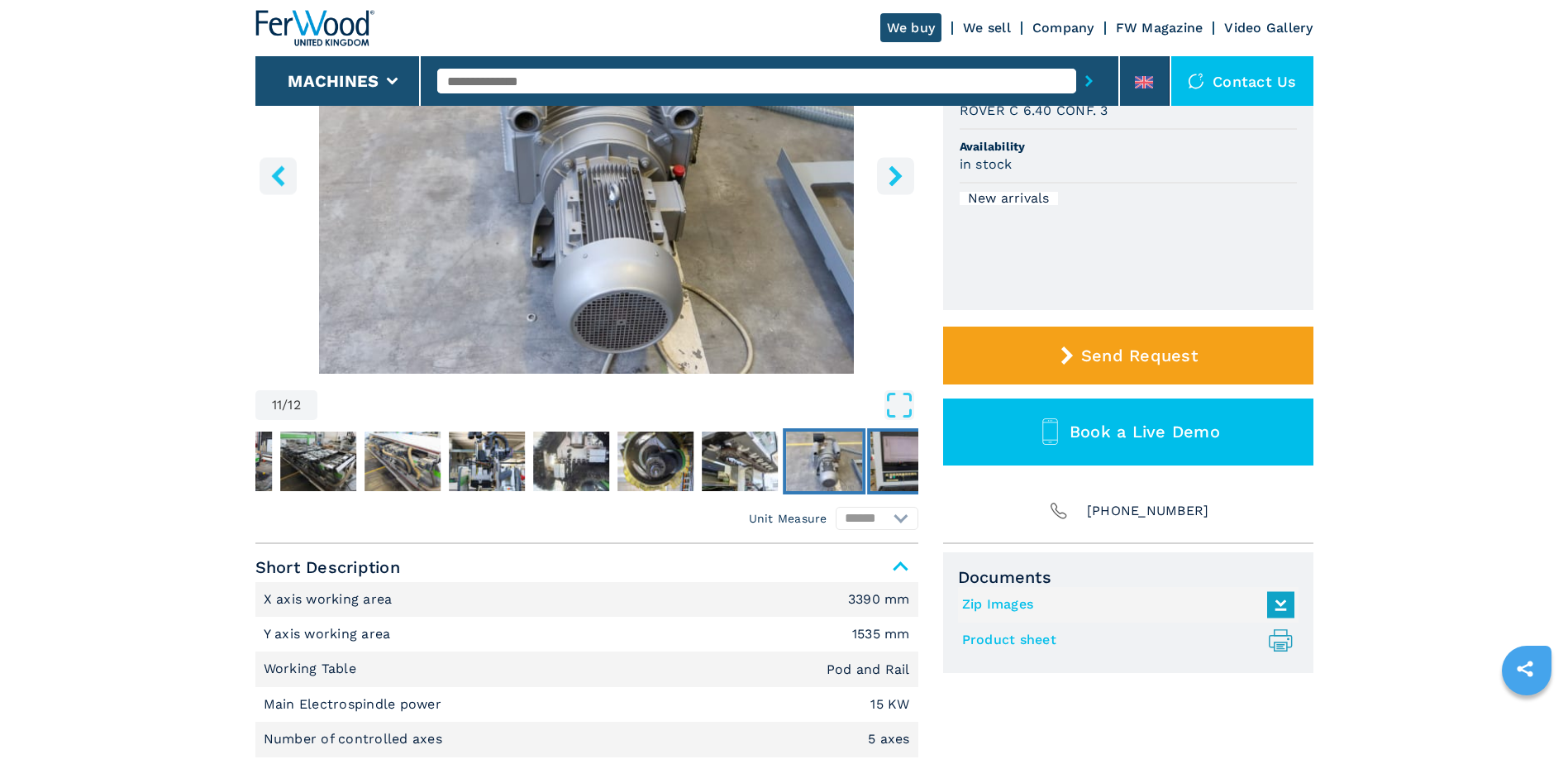
click at [885, 464] on img "Go to Slide 12" at bounding box center [908, 461] width 76 height 59
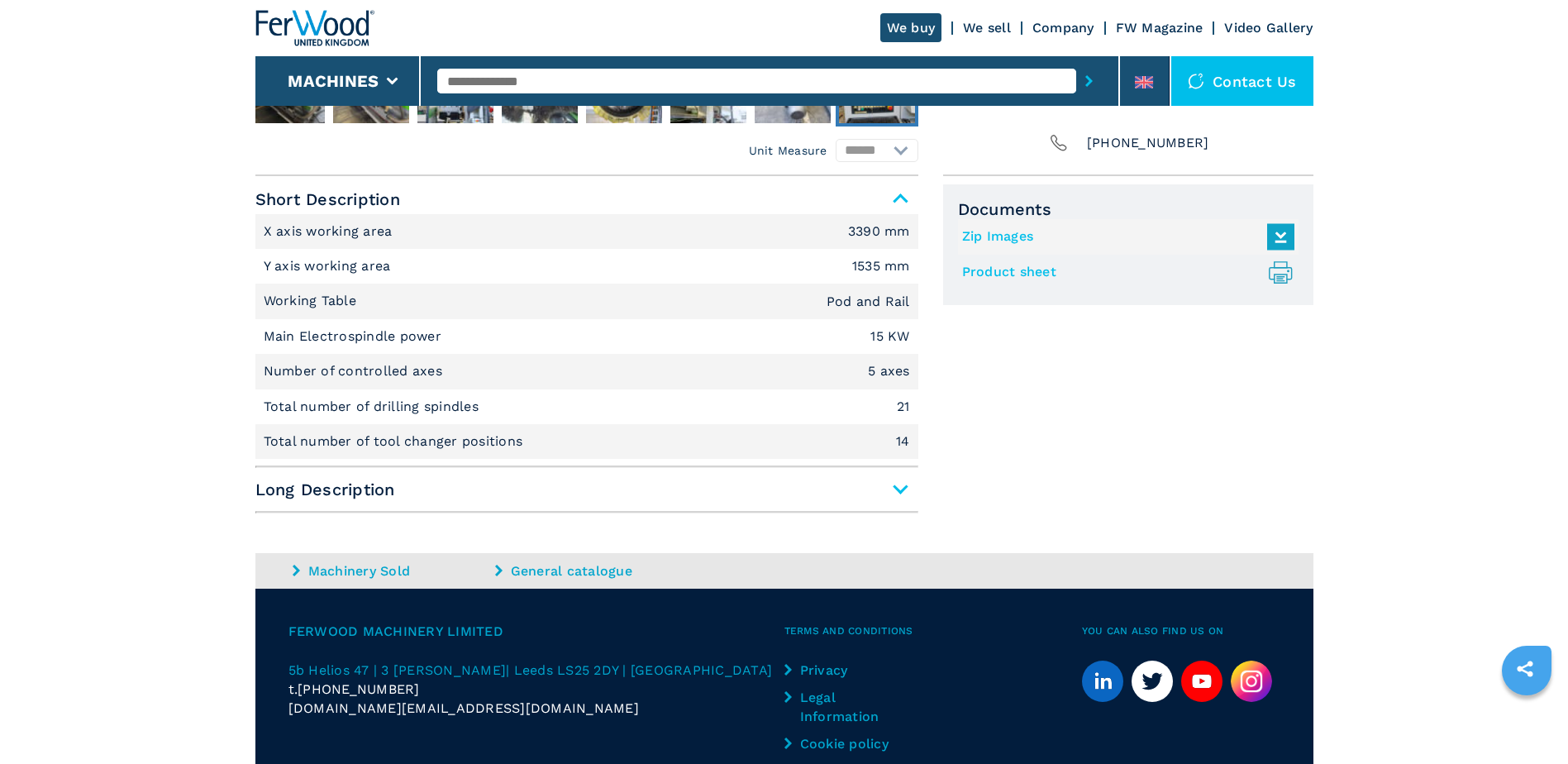
scroll to position [452, 0]
